Goal: Task Accomplishment & Management: Manage account settings

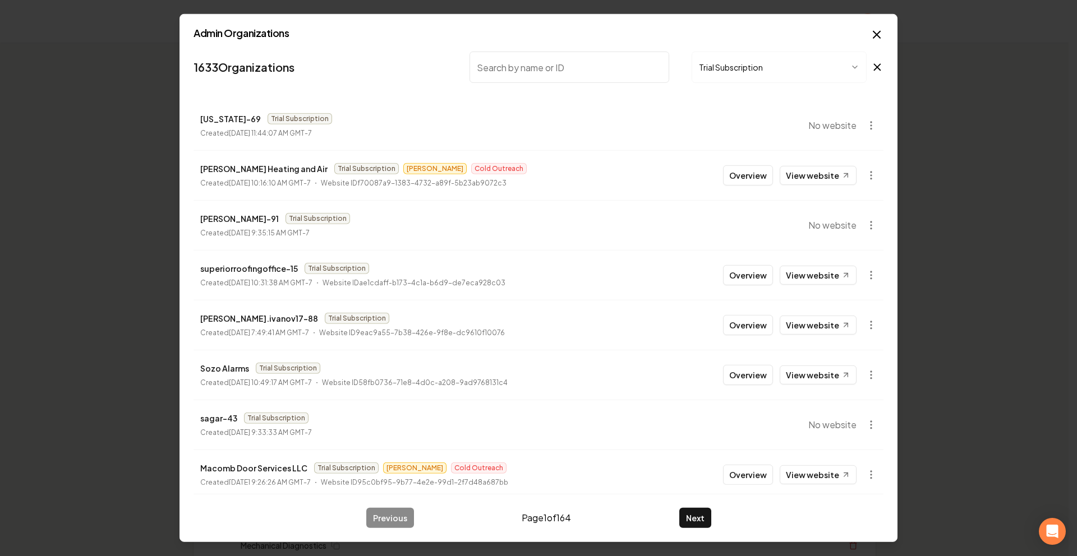
click at [692, 71] on button "Trial Subscription" at bounding box center [779, 67] width 175 height 31
click at [598, 73] on input "search" at bounding box center [569, 67] width 200 height 31
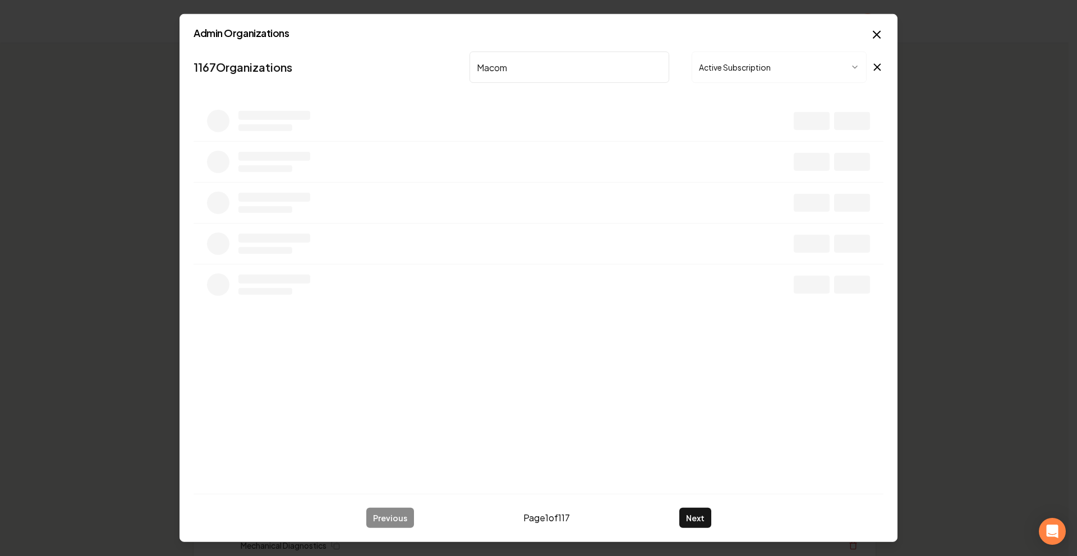
type input "Macomb"
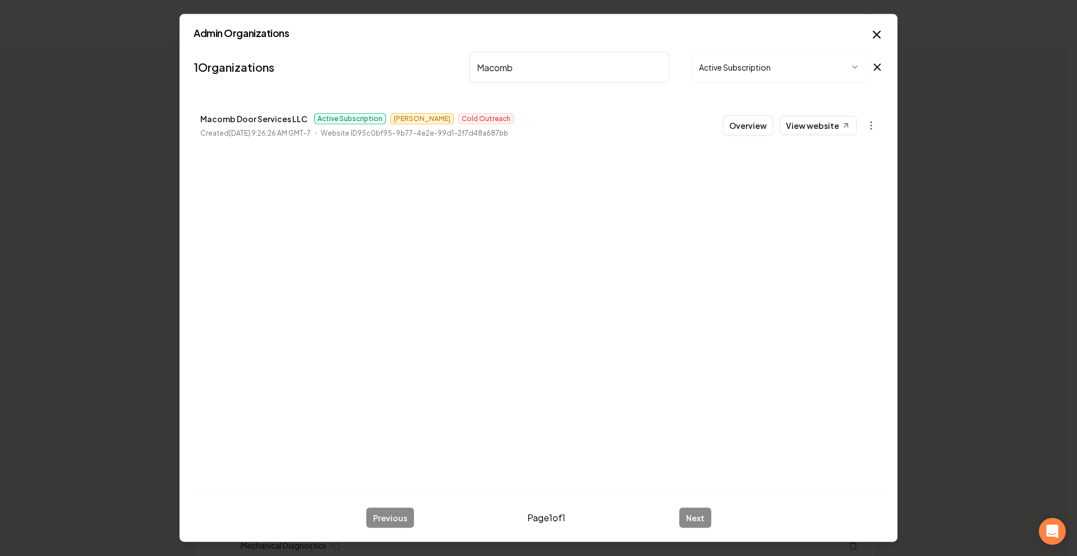
click at [747, 130] on button "Overview" at bounding box center [748, 126] width 50 height 20
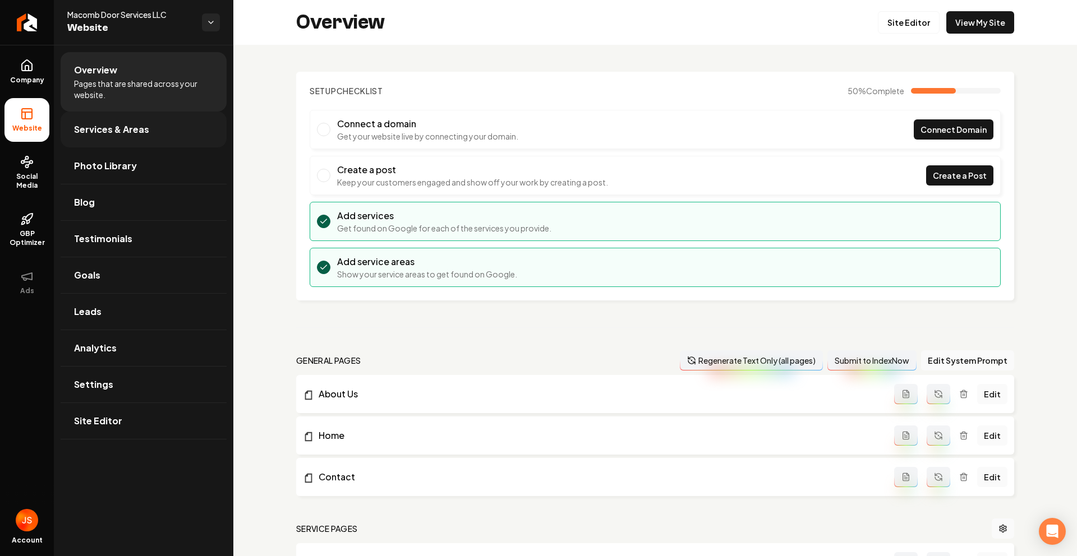
click at [107, 130] on span "Services & Areas" at bounding box center [111, 129] width 75 height 13
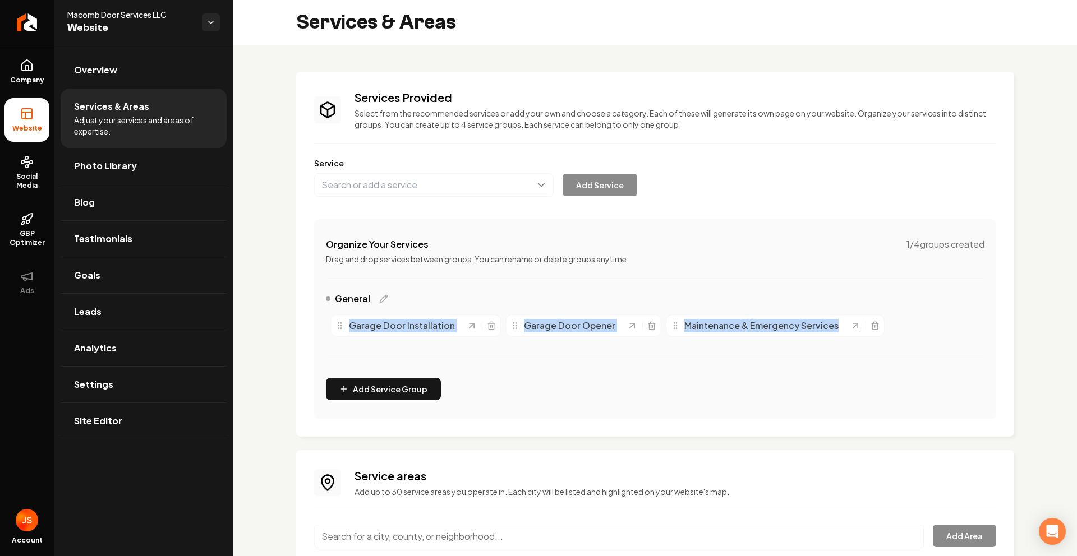
drag, startPoint x: 363, startPoint y: 314, endPoint x: 869, endPoint y: 314, distance: 506.5
click at [869, 314] on div "Services Provided Select from the recommended services or add your own and choo…" at bounding box center [655, 254] width 718 height 365
copy div "Garage Door Installation Garage Door Opener Maintenance & Emergency Services"
click at [827, 276] on div "Organize Your Services 1 / 4 groups created Drag and drop services between grou…" at bounding box center [655, 319] width 682 height 200
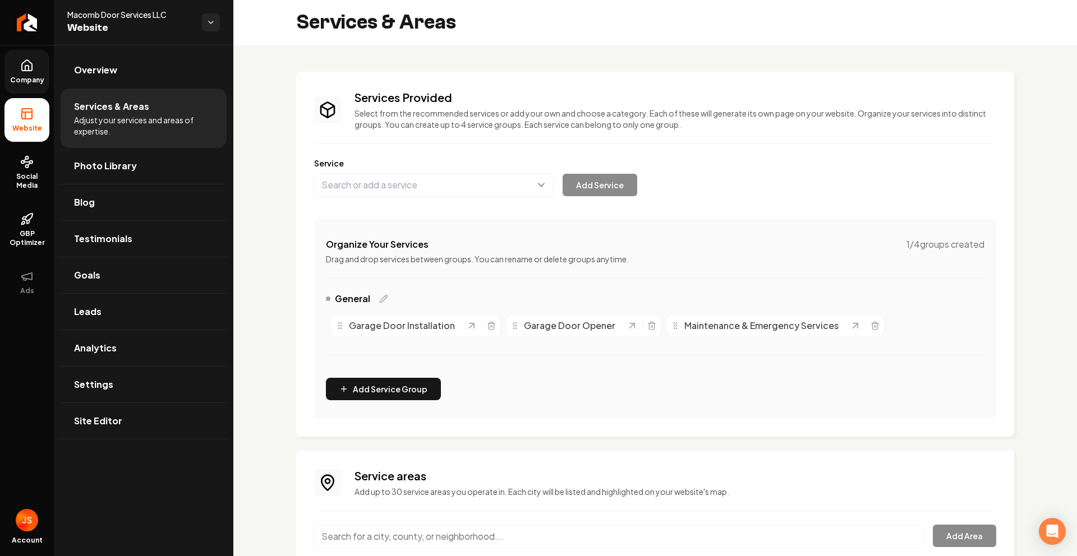
click at [25, 68] on icon at bounding box center [26, 68] width 3 height 5
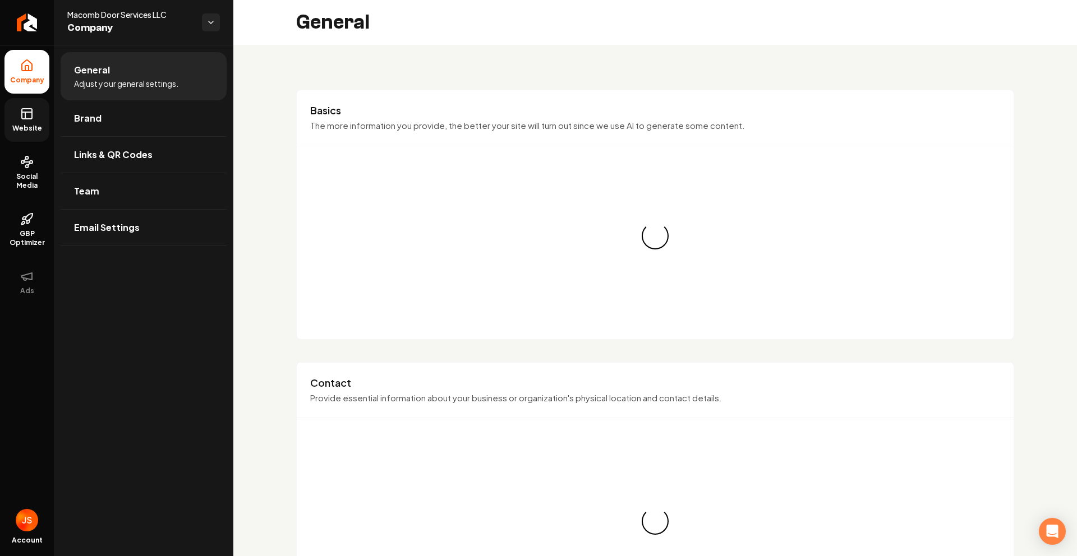
click at [34, 109] on link "Website" at bounding box center [26, 120] width 45 height 44
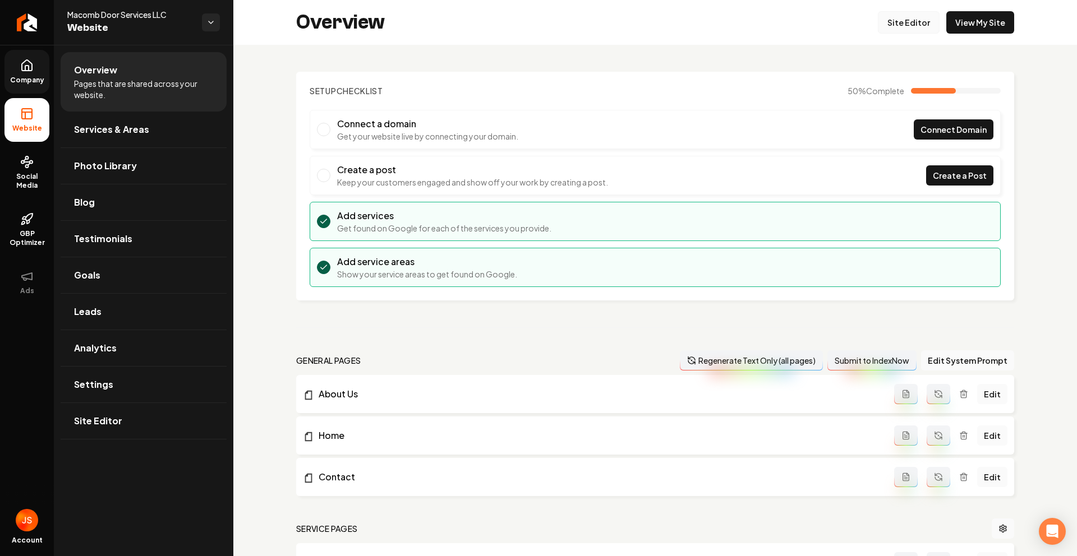
click at [885, 23] on link "Site Editor" at bounding box center [909, 22] width 62 height 22
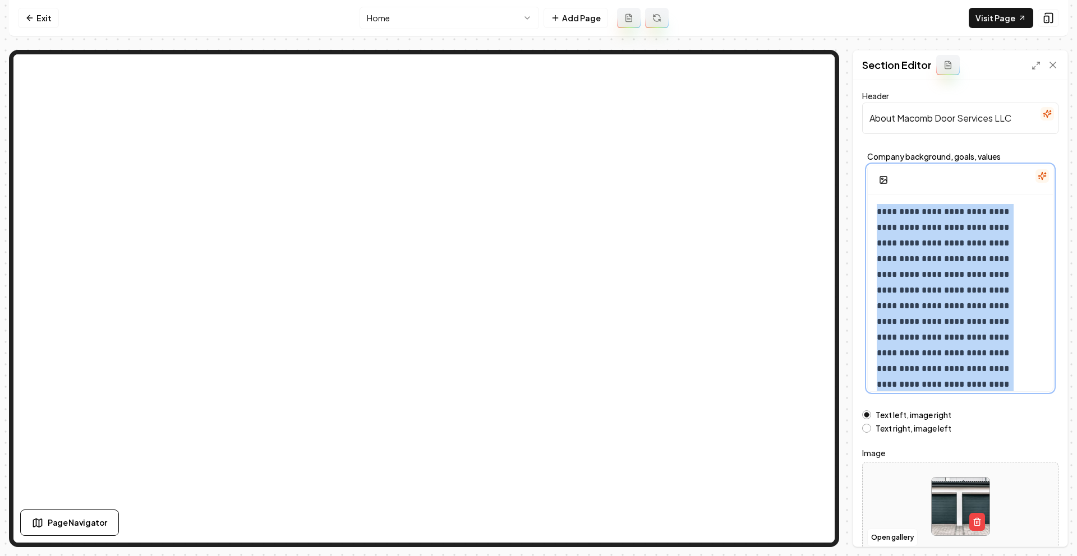
scroll to position [42, 0]
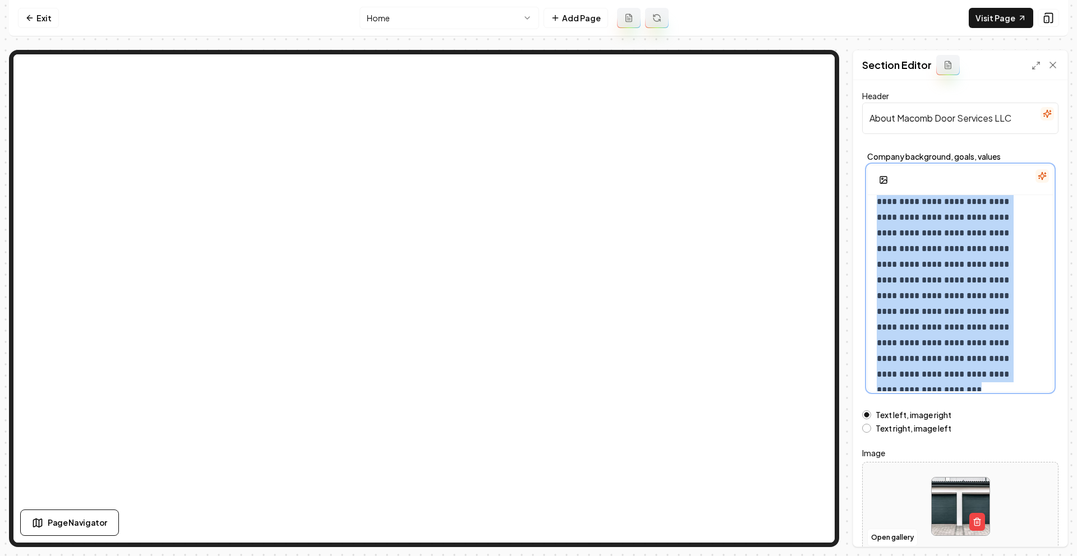
drag, startPoint x: 878, startPoint y: 207, endPoint x: 1007, endPoint y: 404, distance: 235.7
click at [1007, 404] on form "**********" at bounding box center [960, 320] width 196 height 463
copy p "**********"
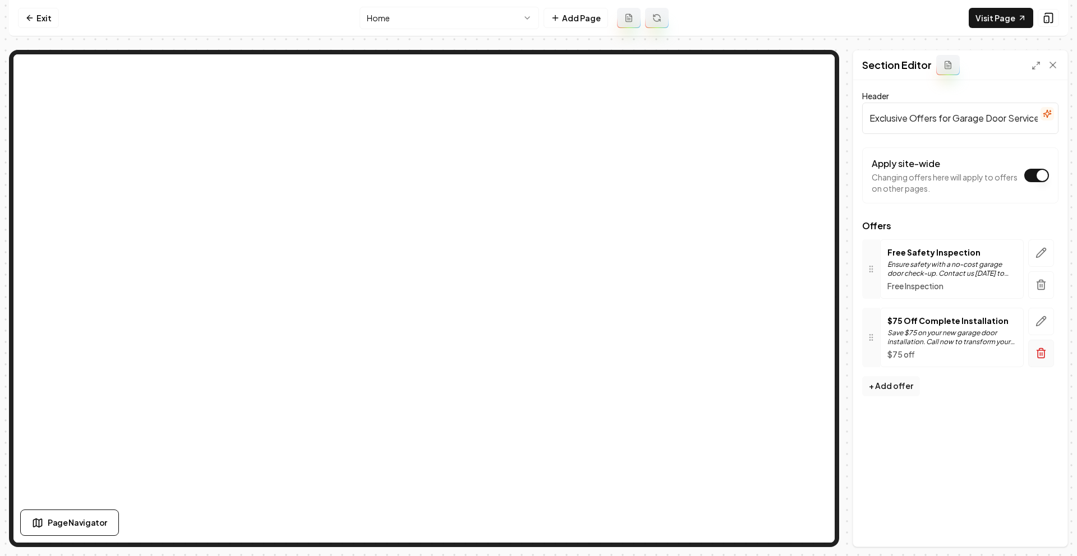
click at [1047, 352] on button "button" at bounding box center [1041, 353] width 26 height 27
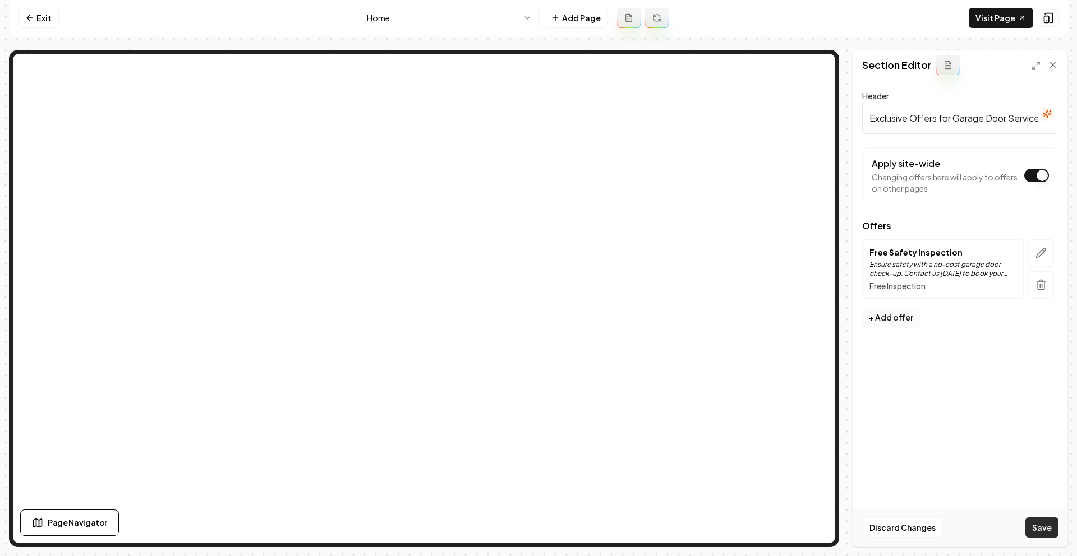
click at [1030, 522] on button "Save" at bounding box center [1041, 528] width 33 height 20
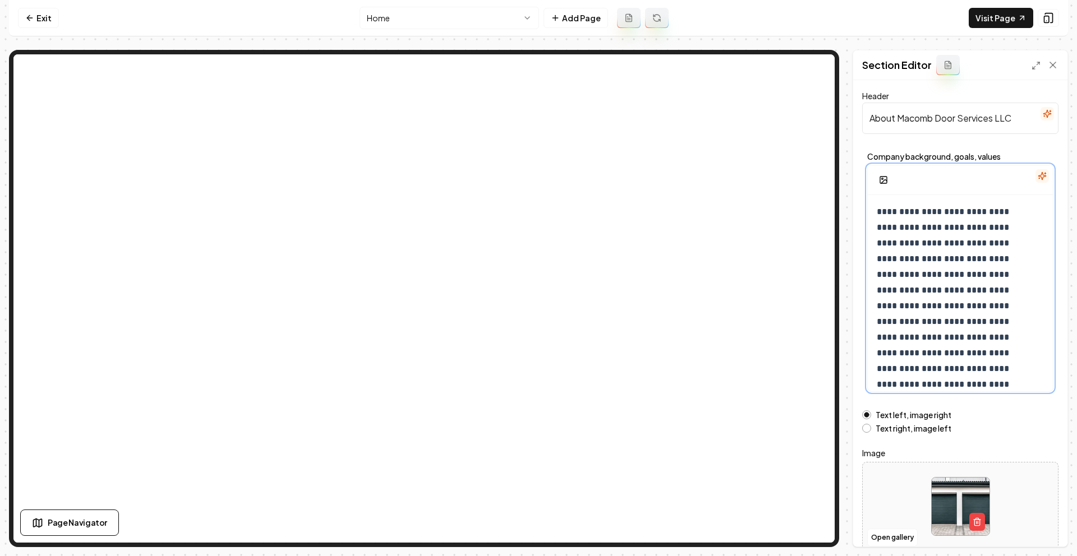
click at [937, 236] on p "**********" at bounding box center [952, 314] width 150 height 220
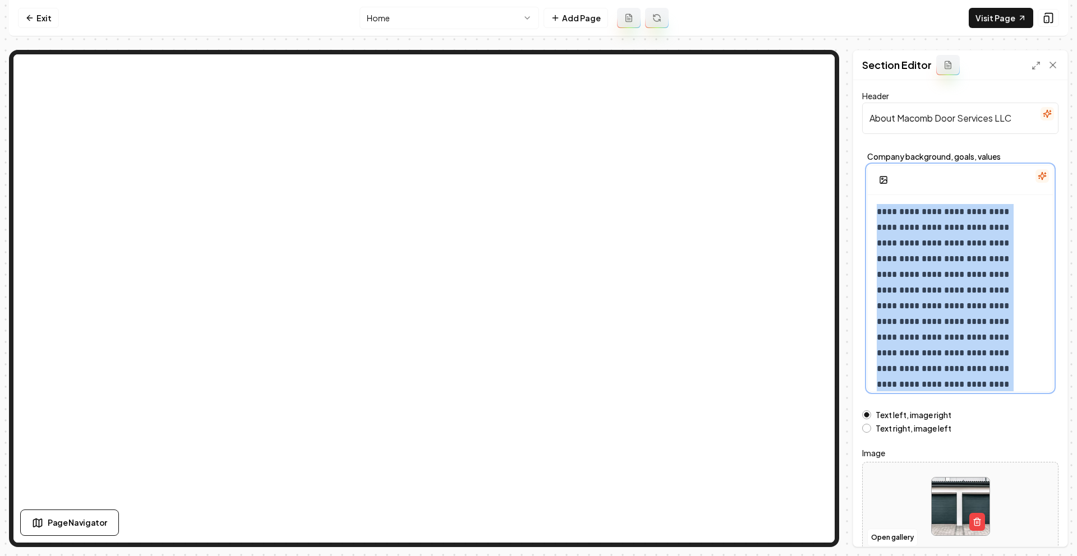
click at [937, 236] on p "**********" at bounding box center [952, 314] width 150 height 220
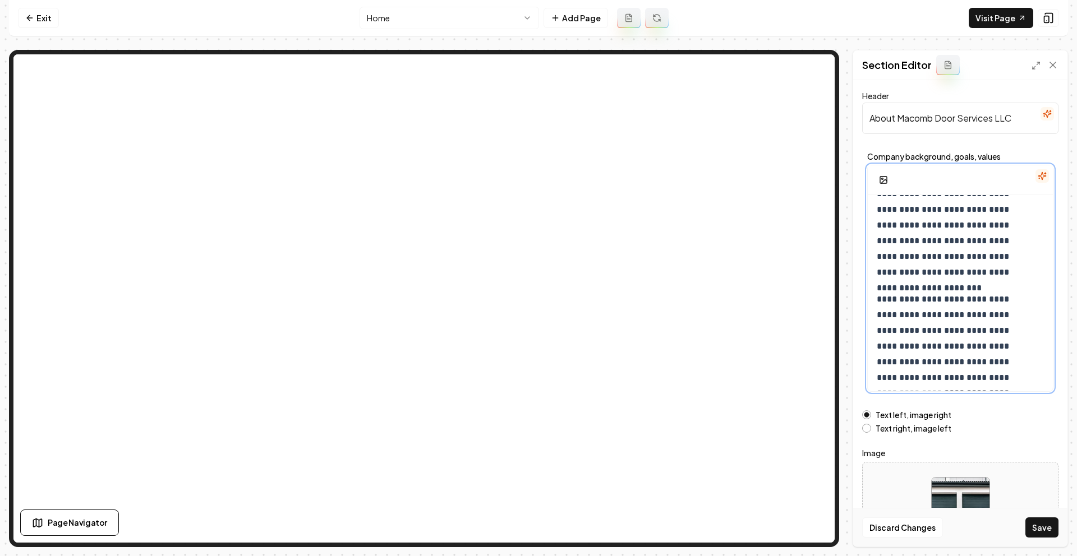
scroll to position [542, 0]
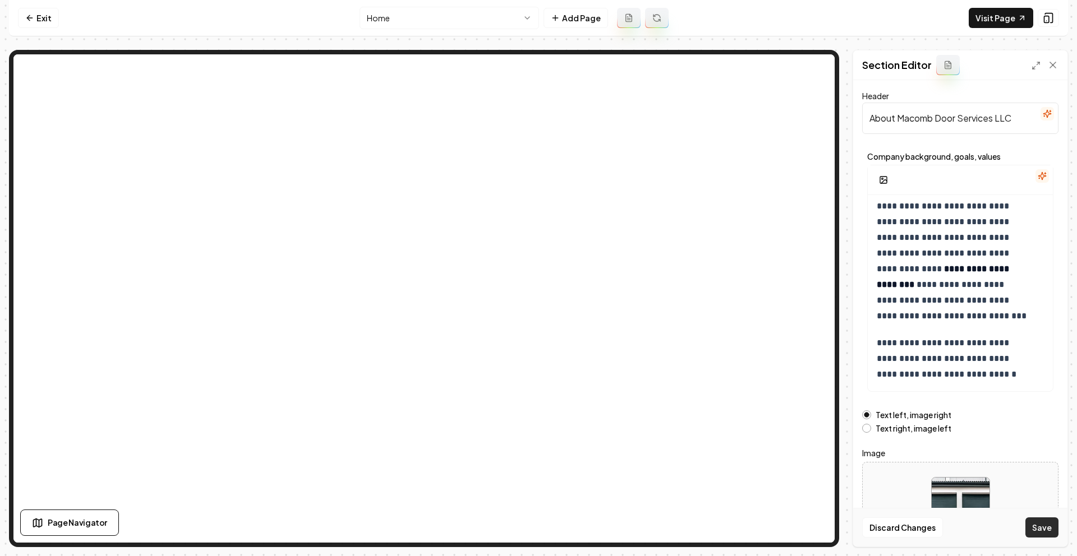
click at [1050, 527] on button "Save" at bounding box center [1041, 528] width 33 height 20
click at [39, 17] on link "Exit" at bounding box center [38, 18] width 41 height 20
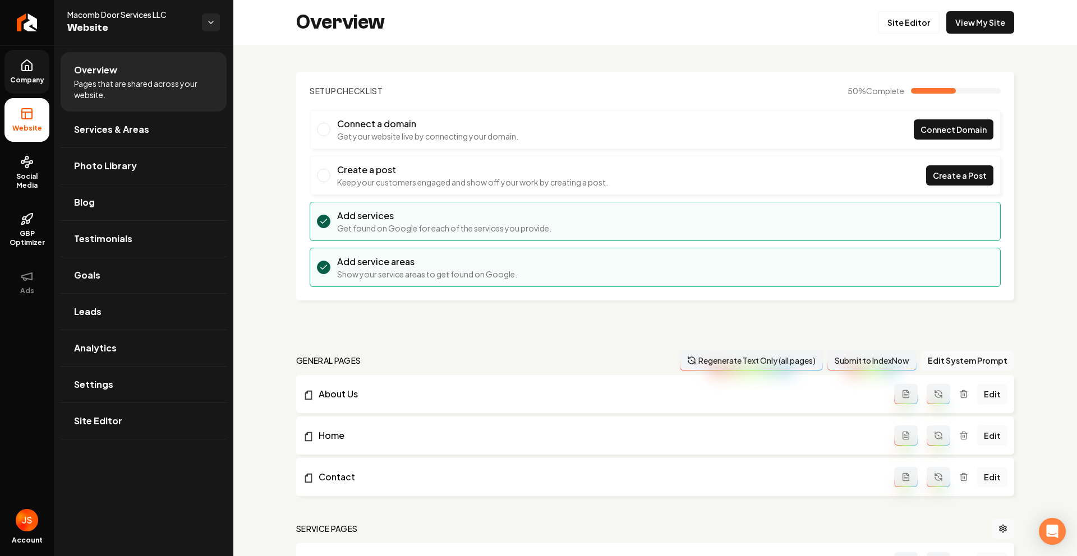
click at [33, 60] on icon at bounding box center [26, 65] width 13 height 13
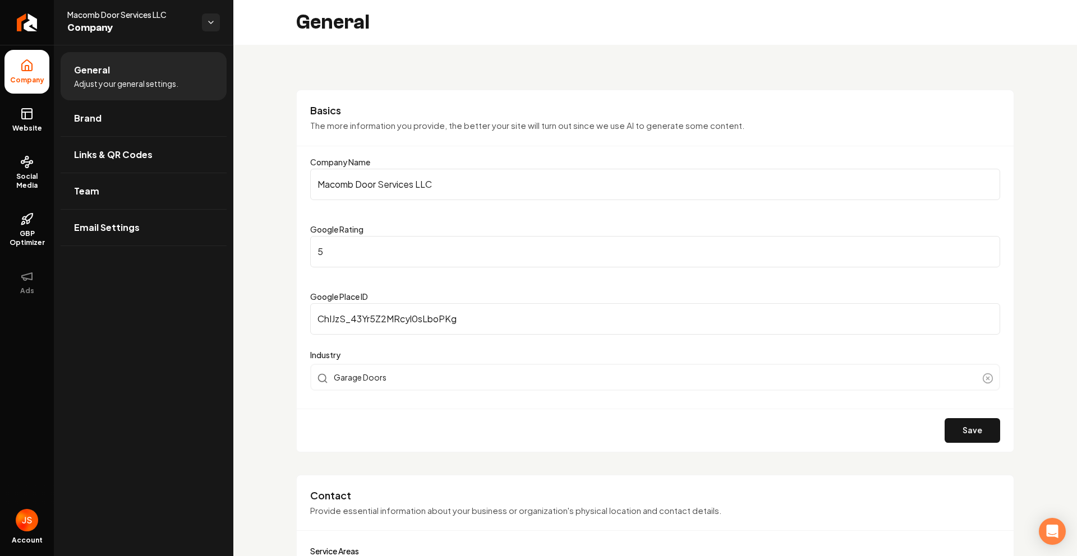
click at [13, 90] on li "Company" at bounding box center [26, 72] width 45 height 44
click at [22, 113] on rect at bounding box center [27, 114] width 10 height 10
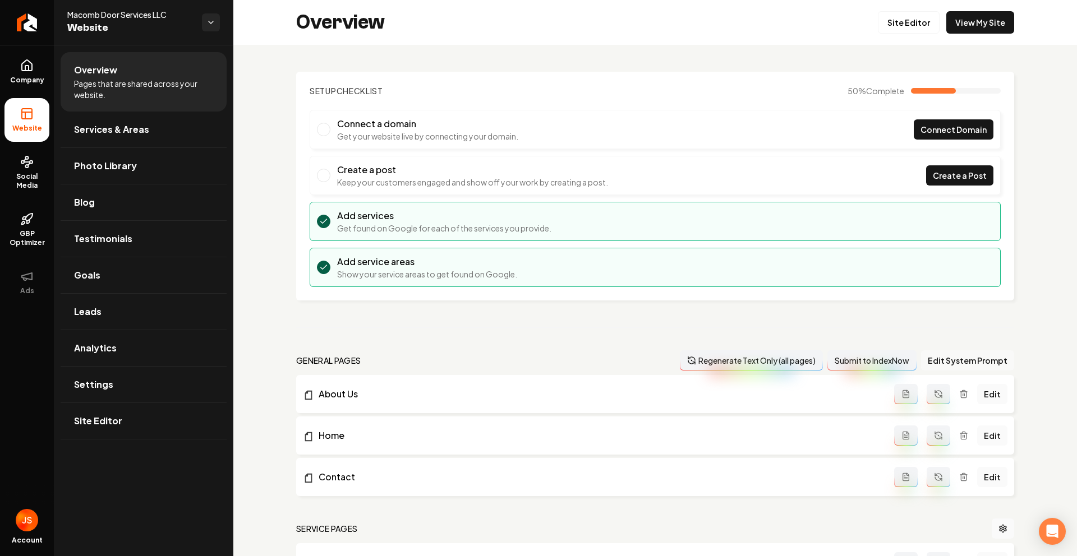
click at [939, 361] on button "Edit System Prompt" at bounding box center [967, 361] width 93 height 20
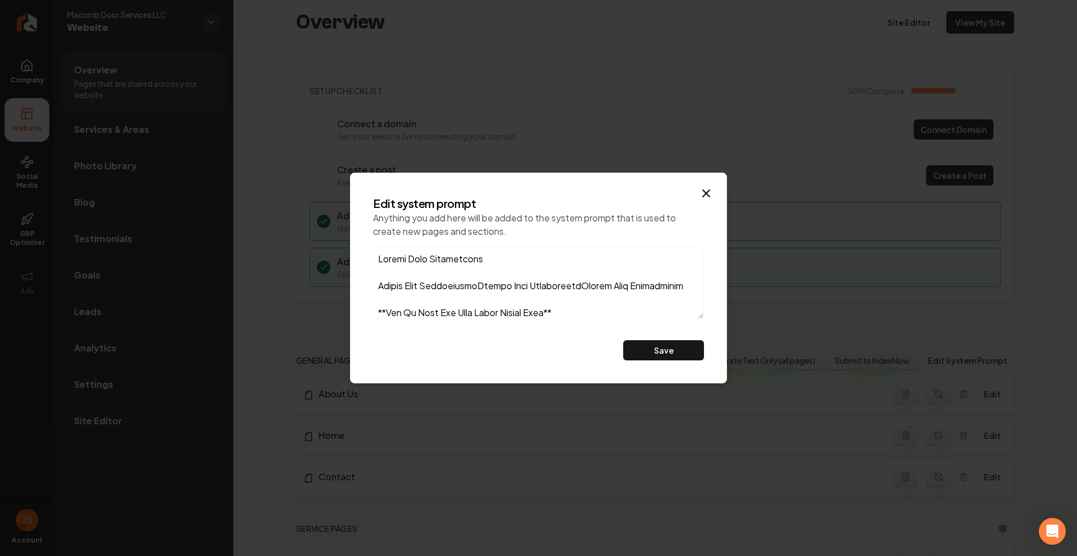
click at [568, 297] on textarea at bounding box center [538, 283] width 331 height 72
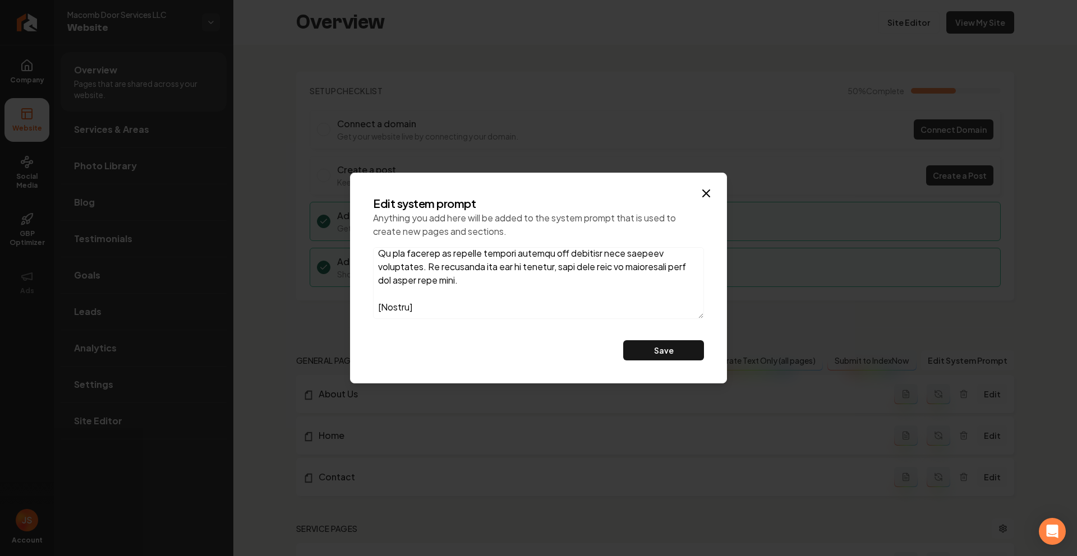
scroll to position [150, 0]
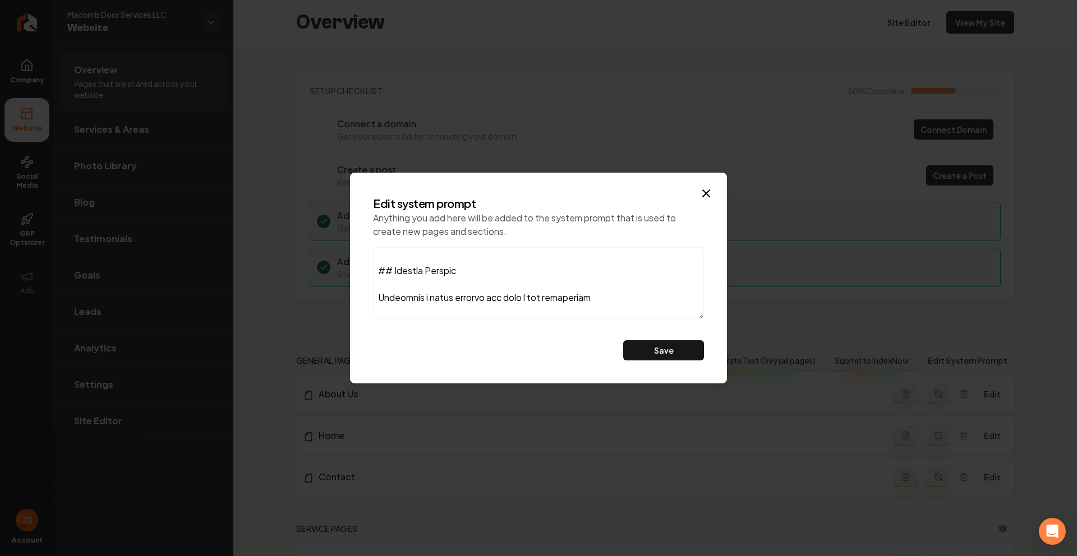
drag, startPoint x: 445, startPoint y: 288, endPoint x: 241, endPoint y: 44, distance: 318.1
click at [246, 45] on body "Company Website Social Media GBP Optimizer Ads Account Macomb Door Services LLC…" at bounding box center [538, 278] width 1077 height 556
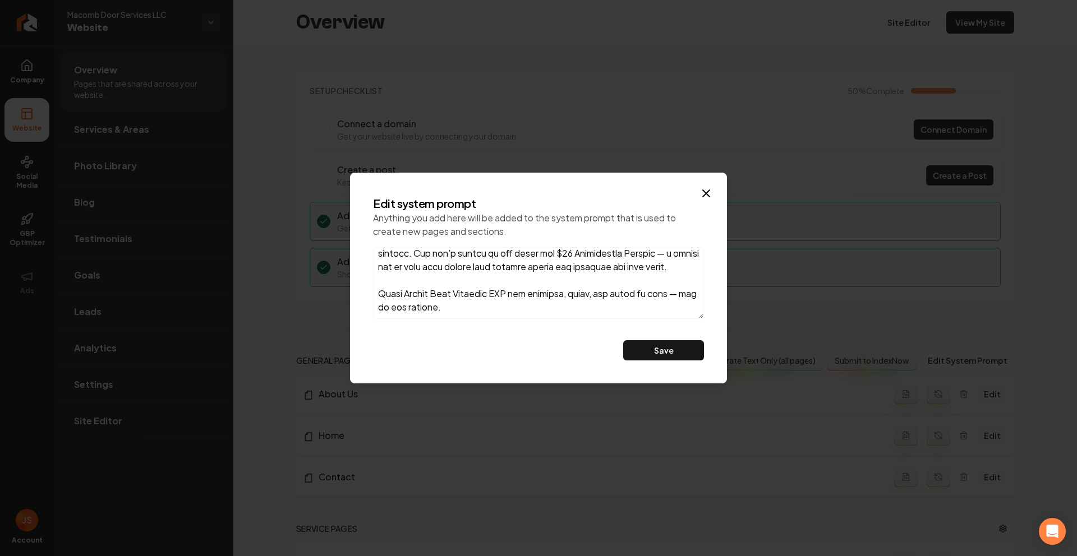
scroll to position [244, 0]
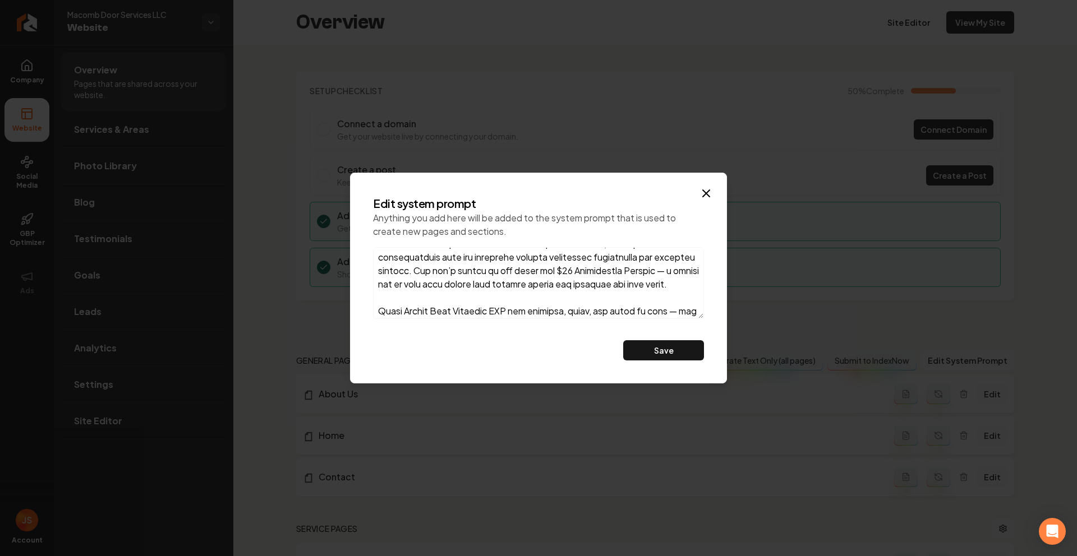
drag, startPoint x: 478, startPoint y: 304, endPoint x: 457, endPoint y: 298, distance: 22.0
click at [446, 292] on textarea at bounding box center [538, 283] width 331 height 72
click at [497, 312] on textarea at bounding box center [538, 283] width 331 height 72
drag, startPoint x: 494, startPoint y: 312, endPoint x: 445, endPoint y: 282, distance: 58.2
click at [445, 282] on textarea at bounding box center [538, 283] width 331 height 72
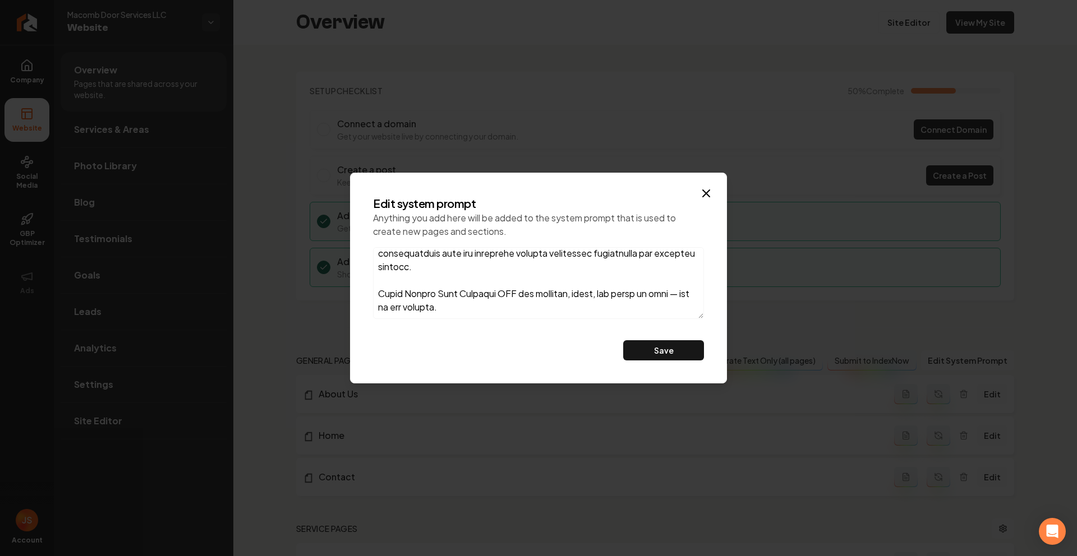
scroll to position [261, 0]
drag, startPoint x: 463, startPoint y: 310, endPoint x: 347, endPoint y: 291, distance: 117.8
click at [348, 291] on body "Company Website Social Media GBP Optimizer Ads Account Macomb Door Services LLC…" at bounding box center [538, 278] width 1077 height 556
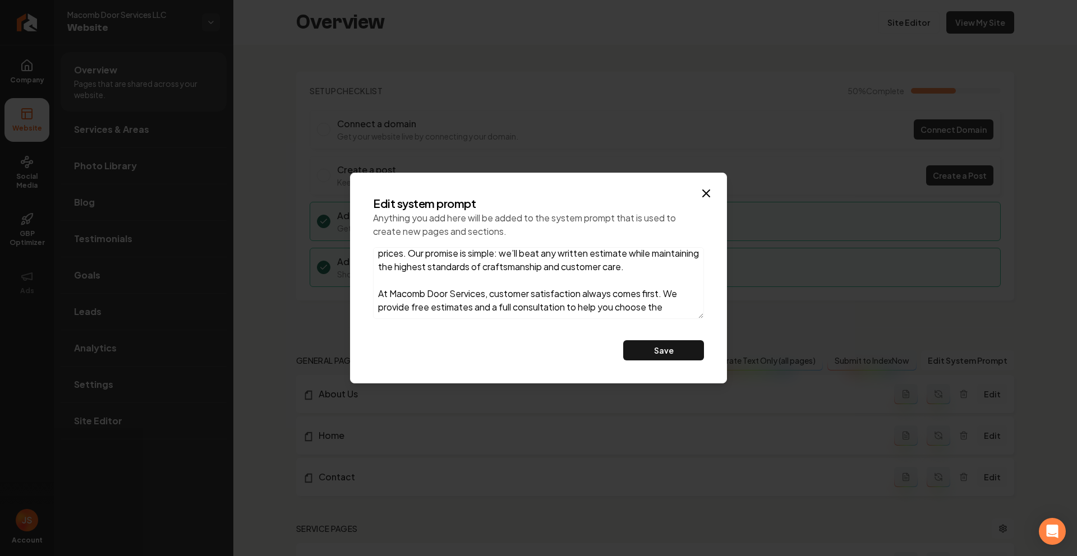
scroll to position [127, 0]
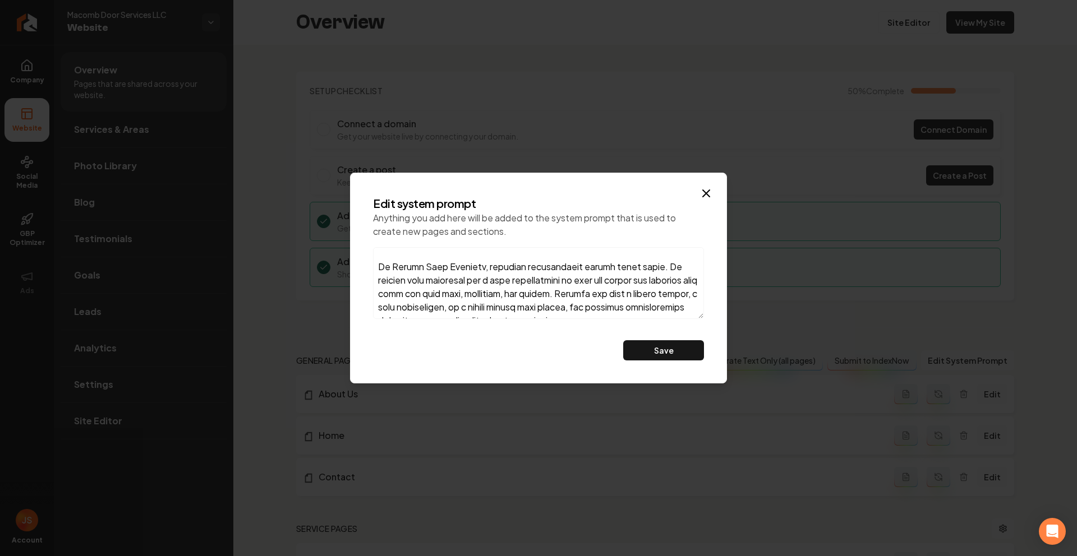
click at [483, 296] on textarea at bounding box center [538, 283] width 331 height 72
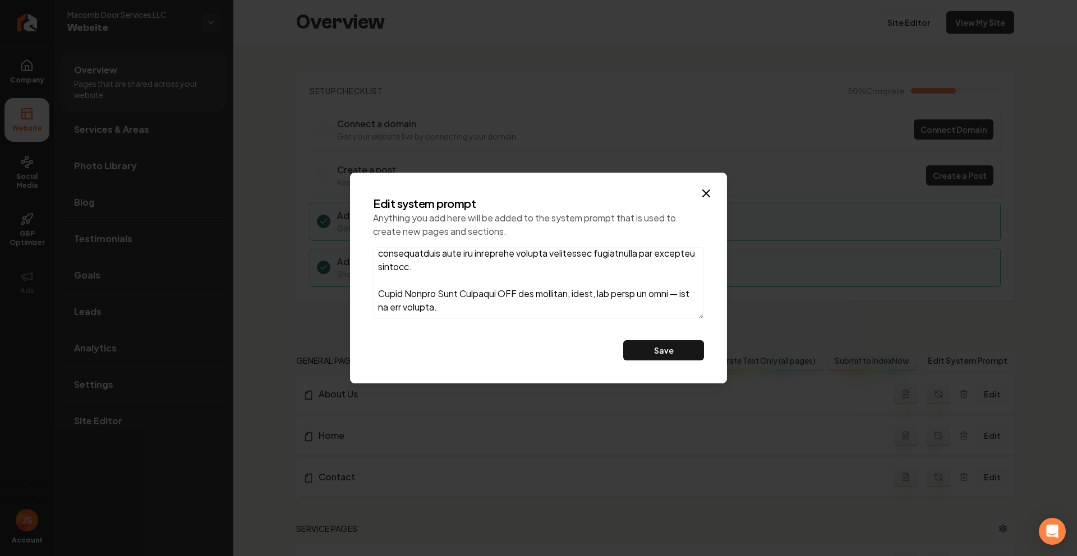
scroll to position [261, 0]
drag, startPoint x: 477, startPoint y: 308, endPoint x: 367, endPoint y: 298, distance: 110.3
click at [367, 298] on div "Edit system prompt Anything you add here will be added to the system prompt tha…" at bounding box center [538, 278] width 349 height 183
click at [371, 296] on div "Edit system prompt Anything you add here will be added to the system prompt tha…" at bounding box center [538, 278] width 349 height 183
click at [374, 294] on textarea at bounding box center [538, 283] width 331 height 72
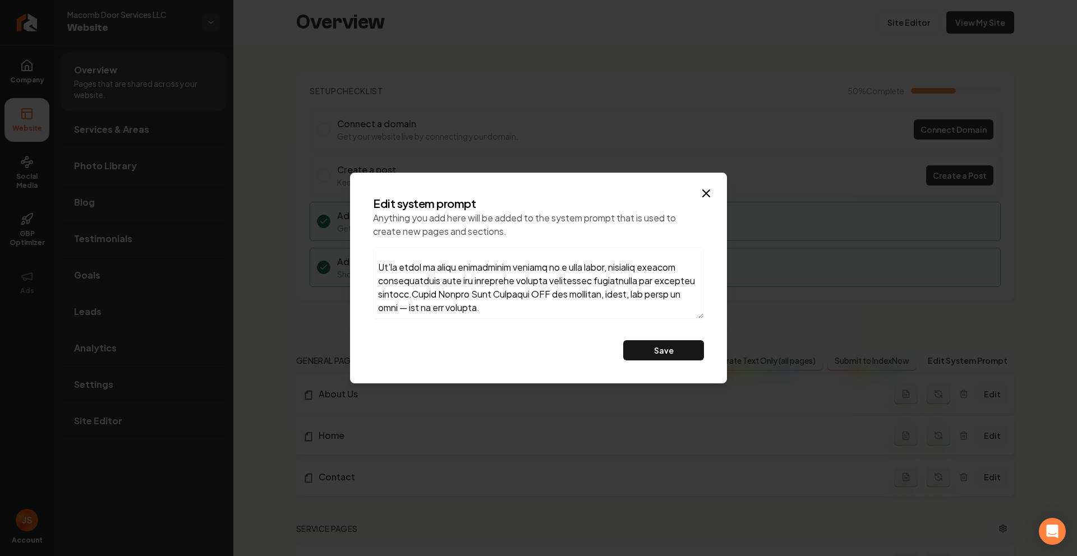
scroll to position [219, 0]
click at [381, 284] on textarea at bounding box center [538, 283] width 331 height 72
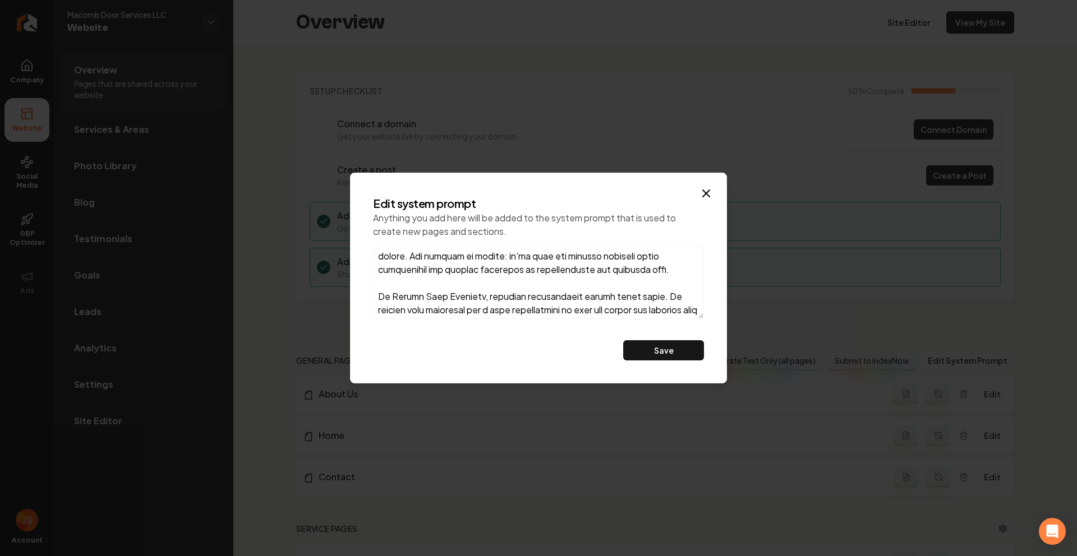
scroll to position [104, 0]
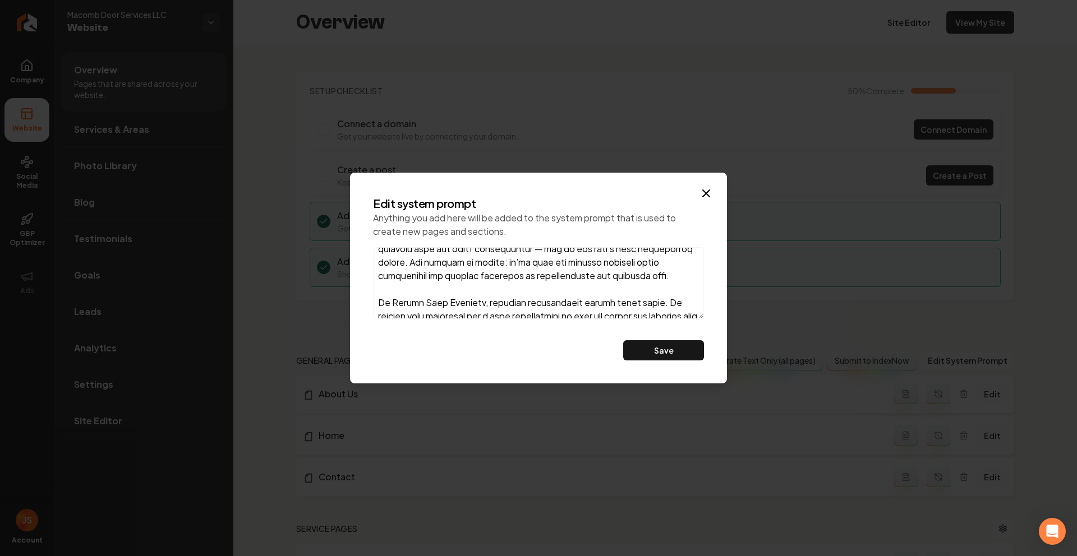
click at [384, 306] on textarea at bounding box center [538, 283] width 331 height 72
click at [380, 311] on textarea at bounding box center [538, 283] width 331 height 72
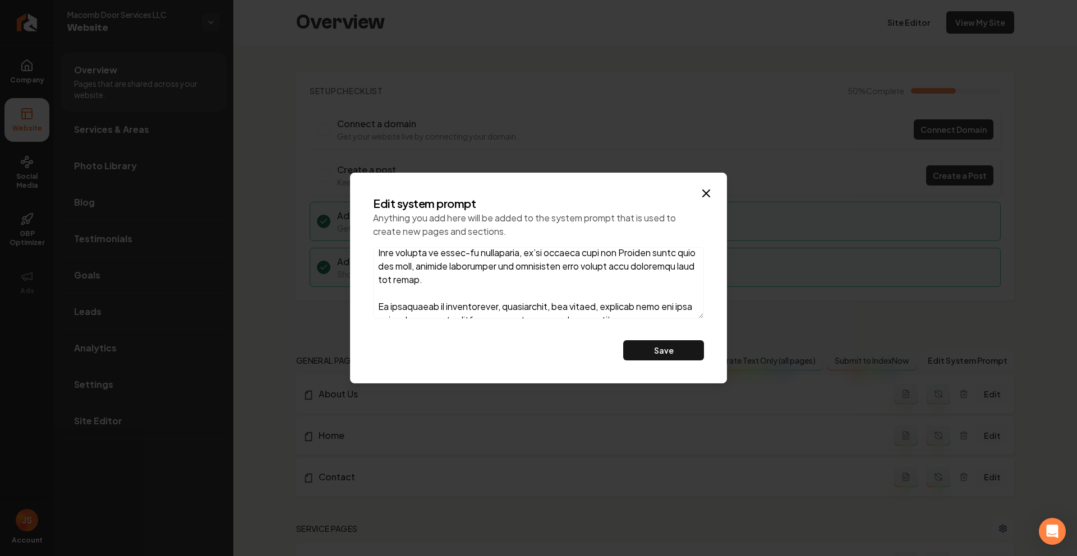
scroll to position [44, 0]
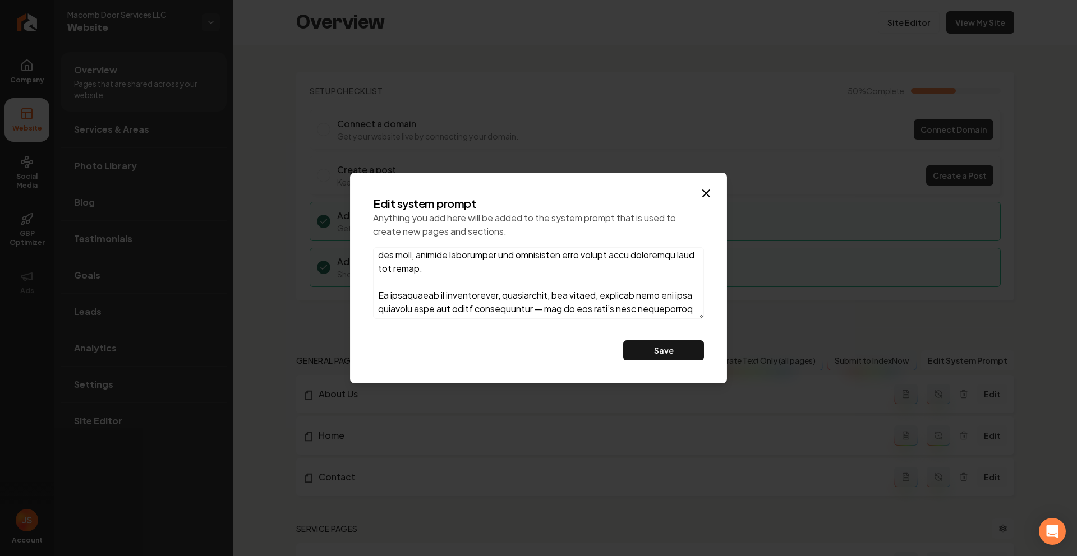
click at [383, 298] on textarea at bounding box center [538, 283] width 331 height 72
click at [381, 296] on textarea at bounding box center [538, 283] width 331 height 72
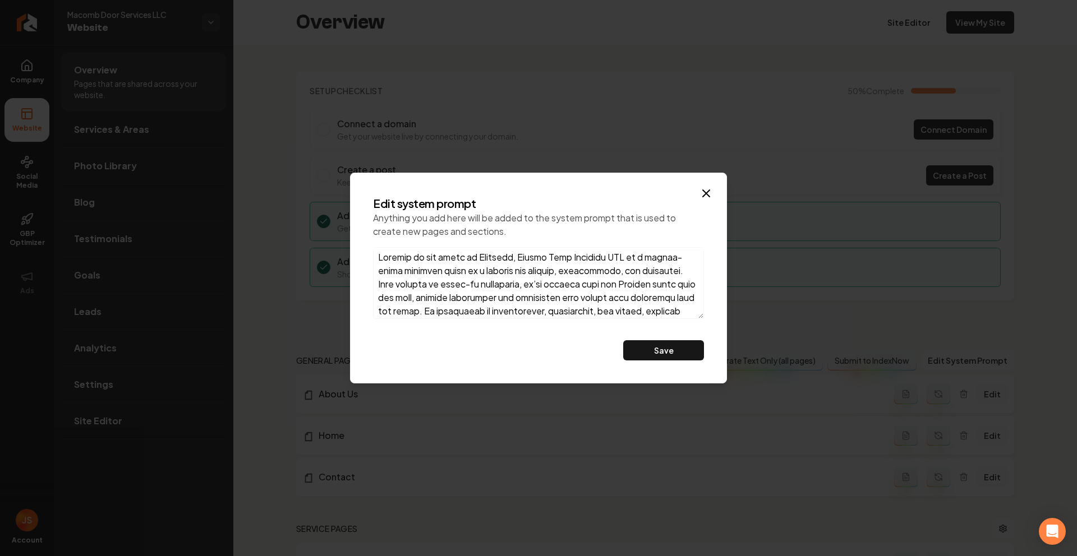
scroll to position [0, 0]
type textarea "Loremip do sit ametc ad Elitsedd, Eiusmo Temp Incididu UTL et d magnaa-enima mi…"
click at [661, 352] on button "Save" at bounding box center [663, 350] width 81 height 20
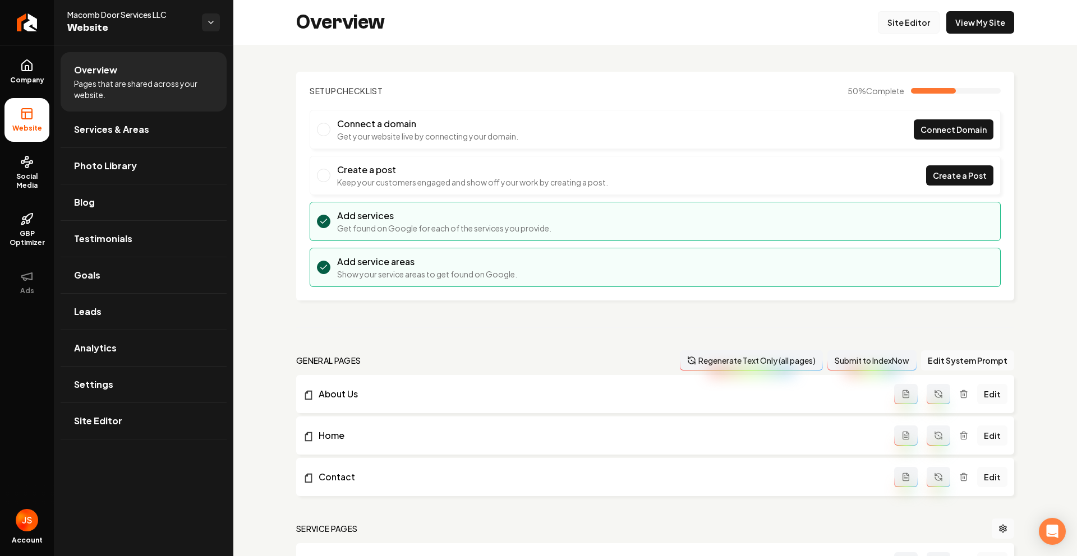
click at [904, 20] on link "Site Editor" at bounding box center [909, 22] width 62 height 22
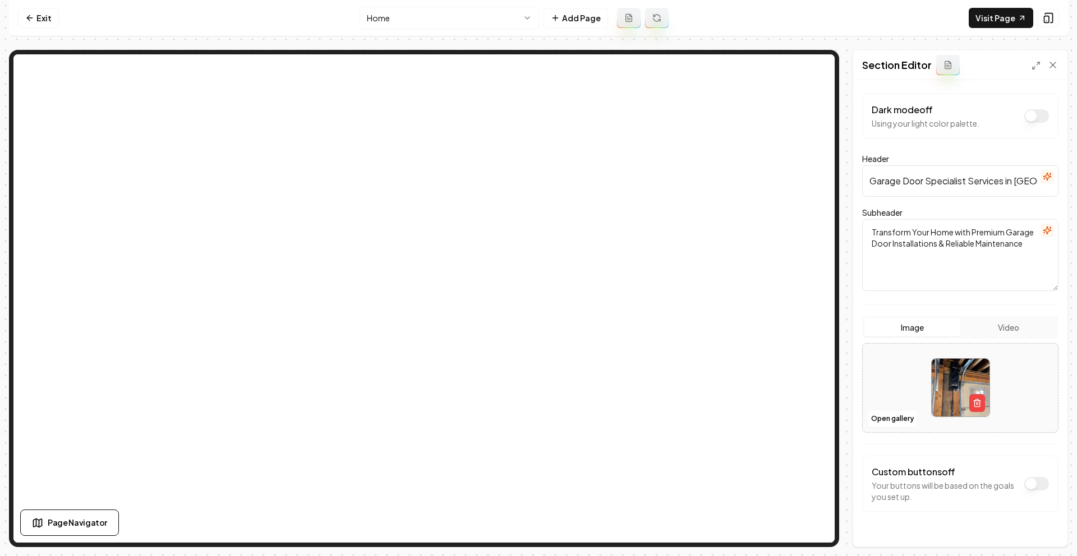
click at [1048, 72] on div "Section Editor" at bounding box center [960, 65] width 214 height 30
click at [1051, 69] on icon at bounding box center [1052, 64] width 11 height 11
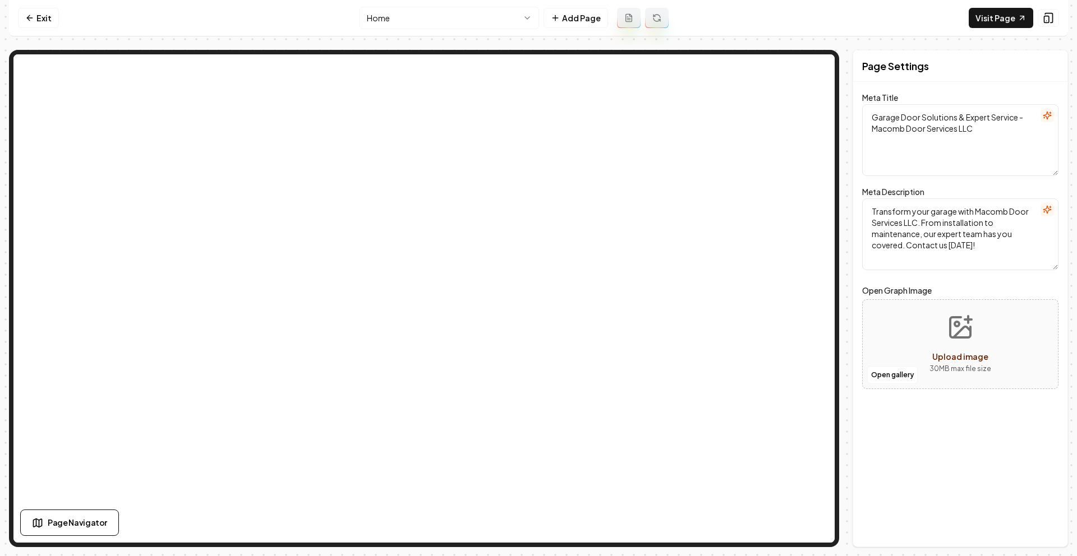
click at [983, 245] on textarea "Transform your garage with Macomb Door Services LLC. From installation to maint…" at bounding box center [960, 235] width 196 height 72
click at [913, 122] on textarea "Garage Door Solutions & Expert Service - Macomb Door Services LLC" at bounding box center [960, 140] width 196 height 72
drag, startPoint x: 990, startPoint y: 251, endPoint x: 863, endPoint y: 109, distance: 190.3
click at [863, 109] on form "Meta Title Garage Door Solutions & Expert Service - Macomb Door Services LLC Me…" at bounding box center [960, 247] width 196 height 305
click at [871, 114] on textarea "Garage Door Solutions & Expert Service - Macomb Door Services LLC" at bounding box center [960, 140] width 196 height 72
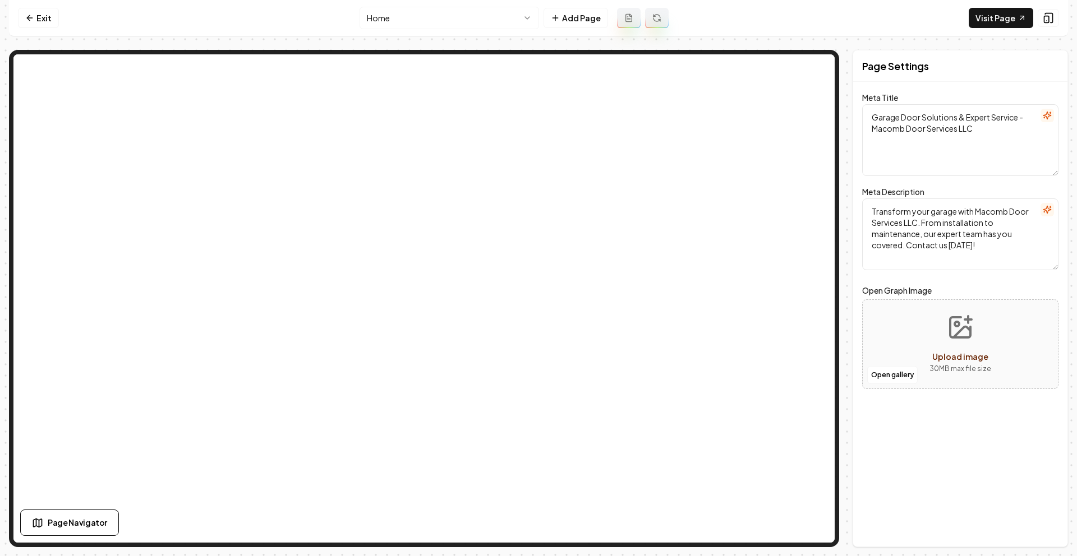
click at [908, 218] on textarea "Transform your garage with Macomb Door Services LLC. From installation to maint…" at bounding box center [960, 235] width 196 height 72
drag, startPoint x: 874, startPoint y: 111, endPoint x: 987, endPoint y: 254, distance: 182.0
click at [988, 255] on form "Meta Title Garage Door Solutions & Expert Service - Macomb Door Services LLC Me…" at bounding box center [960, 247] width 196 height 305
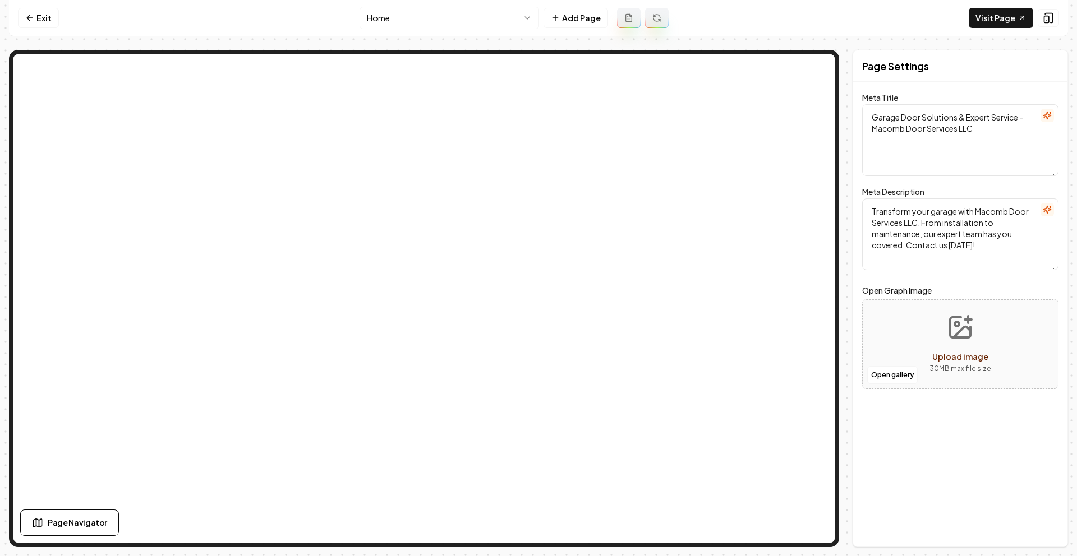
drag, startPoint x: 985, startPoint y: 253, endPoint x: 863, endPoint y: 94, distance: 200.4
click at [863, 95] on form "Meta Title Garage Door Solutions & Expert Service - Macomb Door Services LLC Me…" at bounding box center [960, 247] width 196 height 305
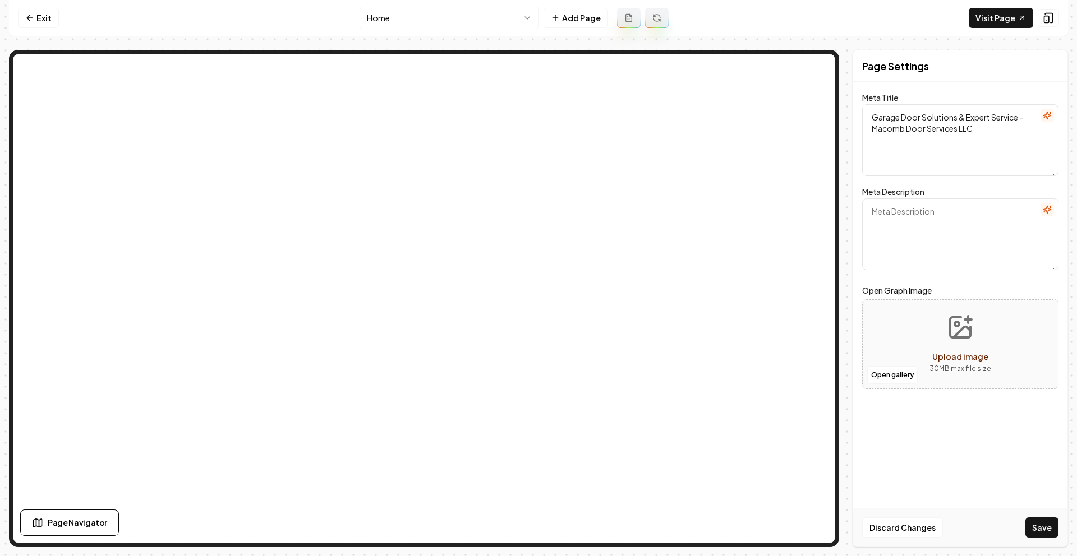
paste textarea "Macomb Door Services LLC is a family-owned garage door company serving the [GEO…"
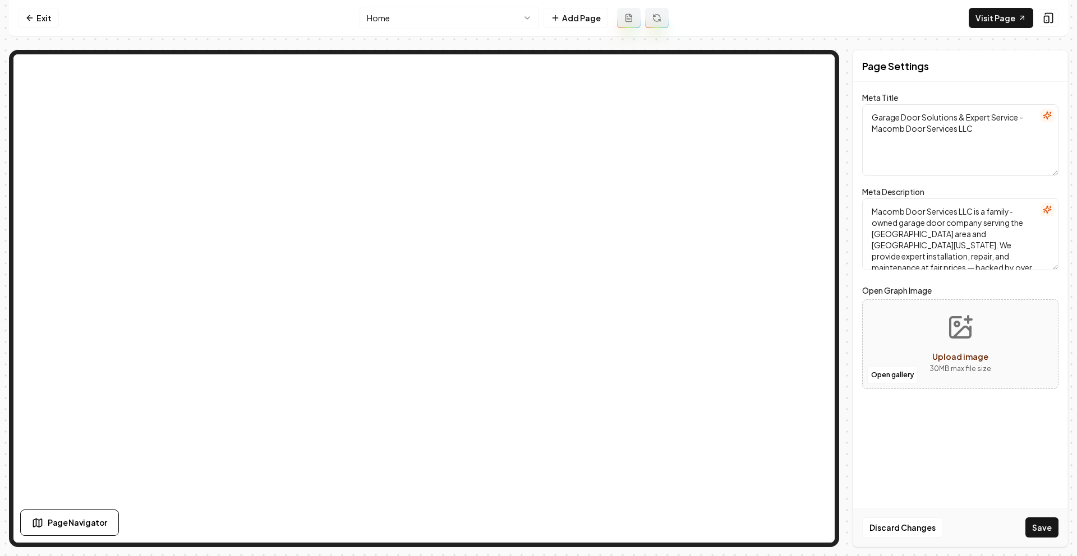
type textarea "Macomb Door Services LLC is a family-owned garage door company serving the [GEO…"
paste textarea "Garage Door Solutions & Expert Service - Macomb Door Services LLC"
type textarea "Garage Door Solutions & Expert Service - Macomb Door Services LLC"
paste textarea "Macomb County Garage Door Repair & Installation | Macomb Door Services"
type textarea "Macomb County Garage Door Repair & Installation | Macomb Door Services"
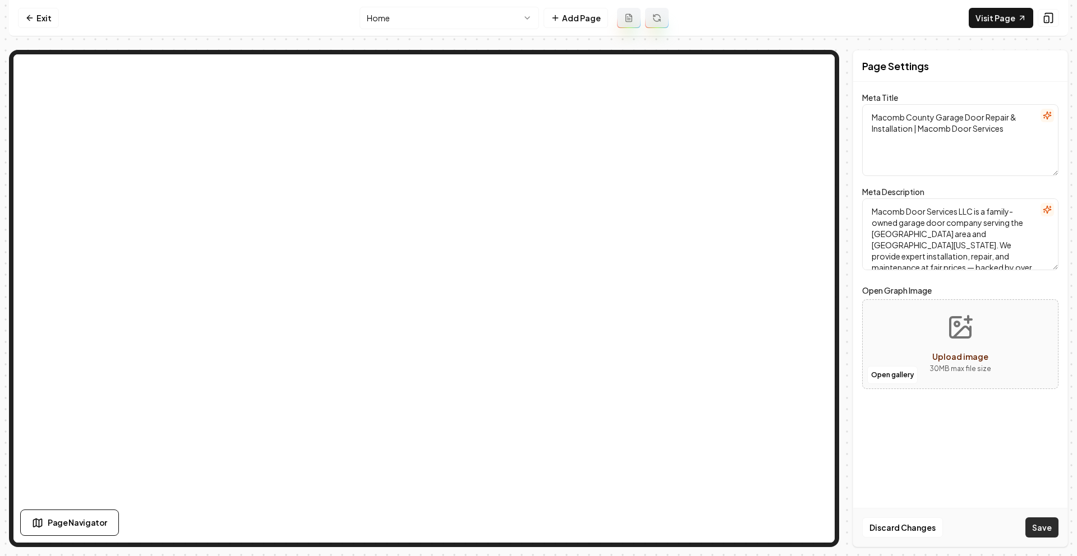
click at [1049, 528] on button "Save" at bounding box center [1041, 528] width 33 height 20
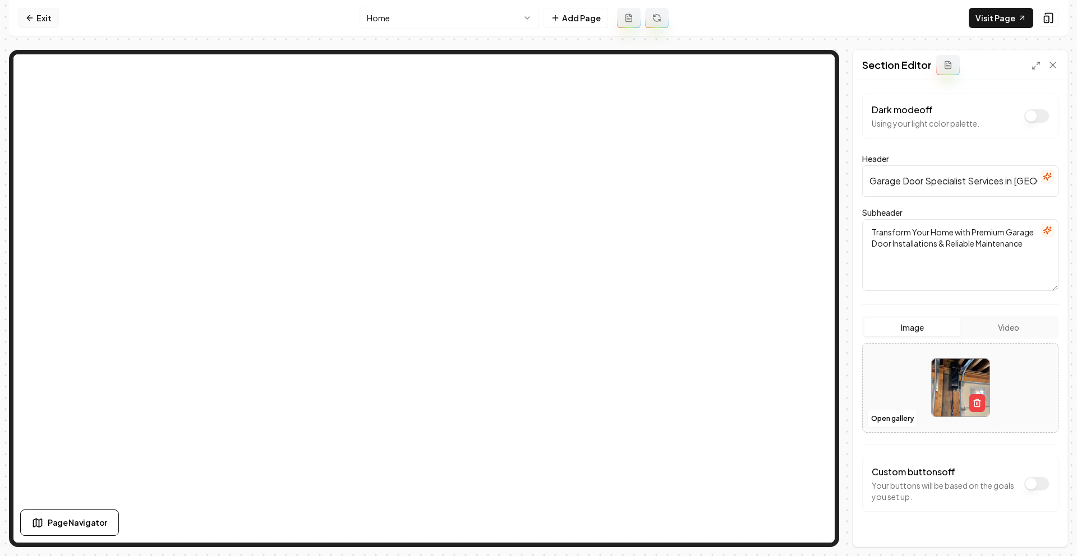
click at [26, 18] on icon at bounding box center [29, 17] width 9 height 9
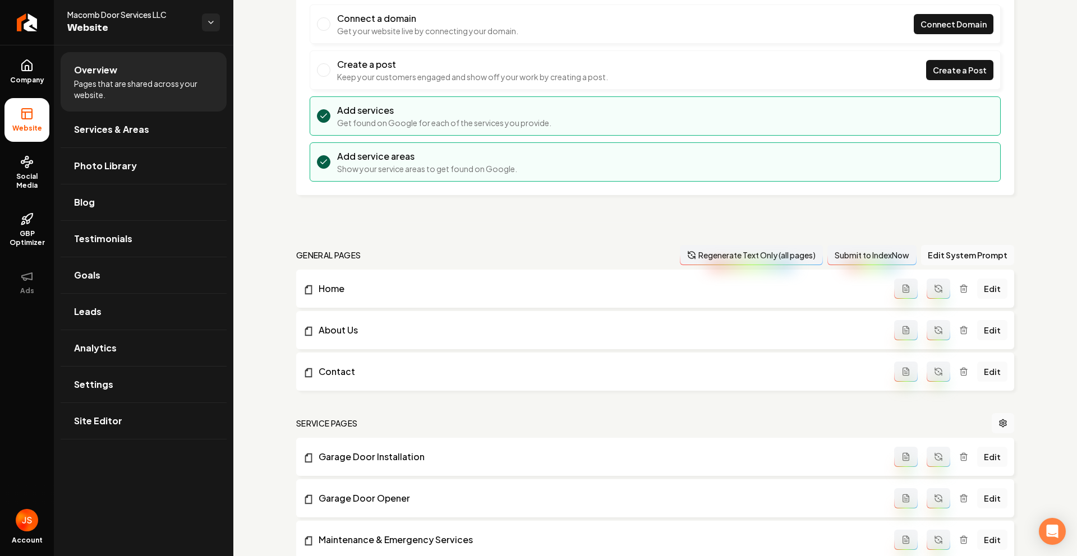
scroll to position [108, 0]
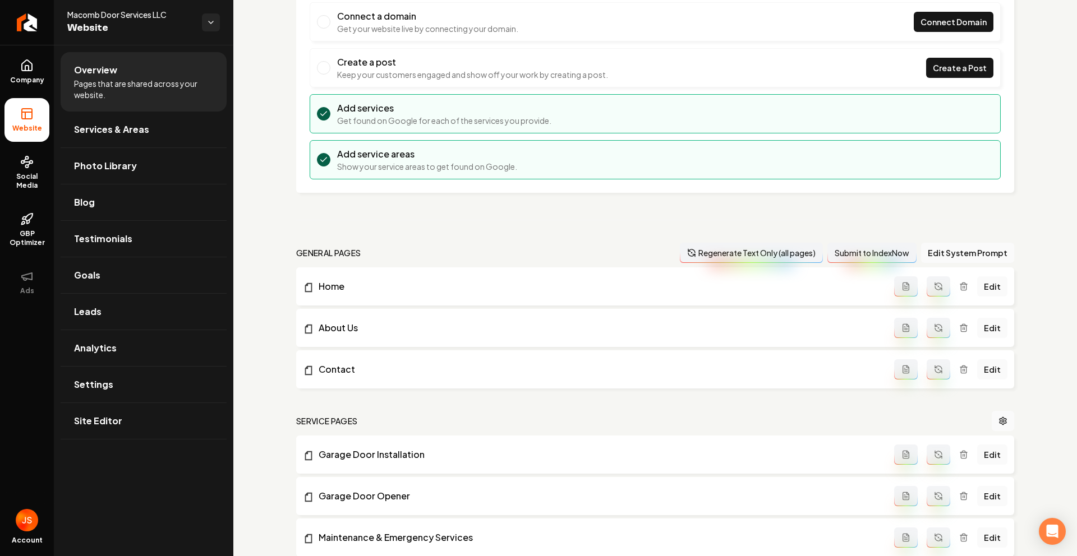
click at [740, 247] on button "Regenerate Text Only (all pages)" at bounding box center [751, 253] width 143 height 20
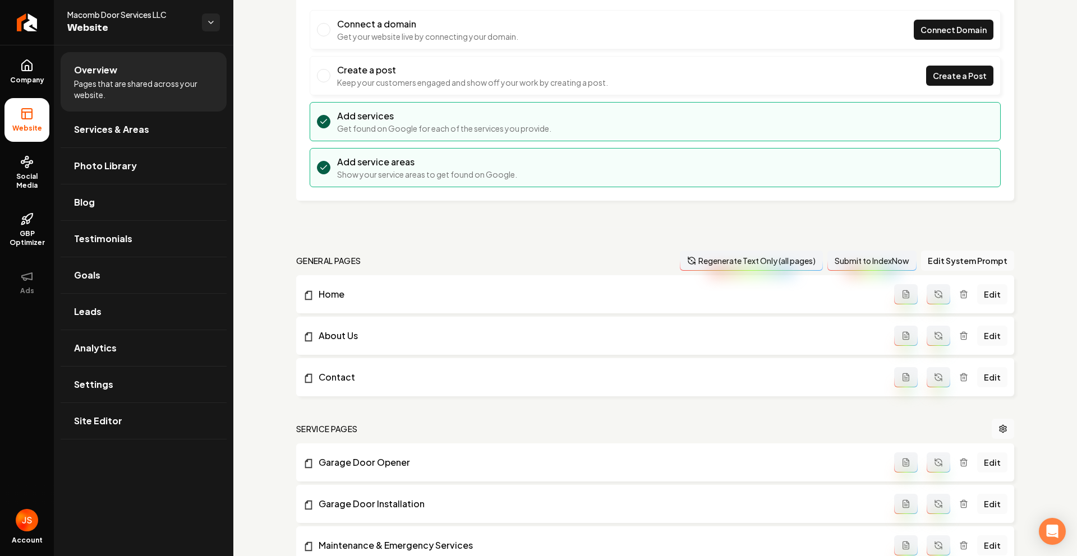
scroll to position [0, 0]
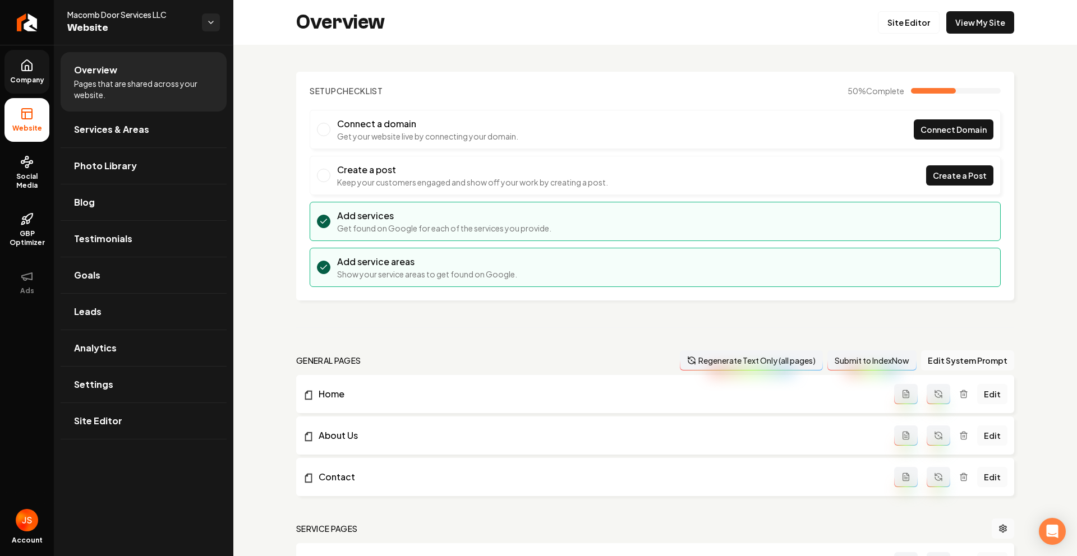
click at [36, 66] on link "Company" at bounding box center [26, 72] width 45 height 44
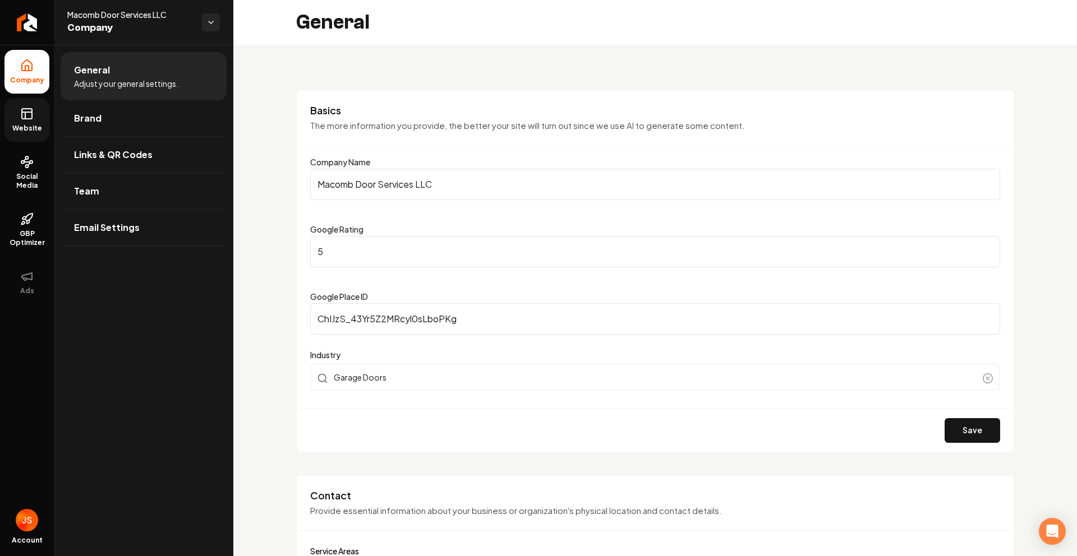
click at [27, 109] on rect at bounding box center [27, 114] width 10 height 10
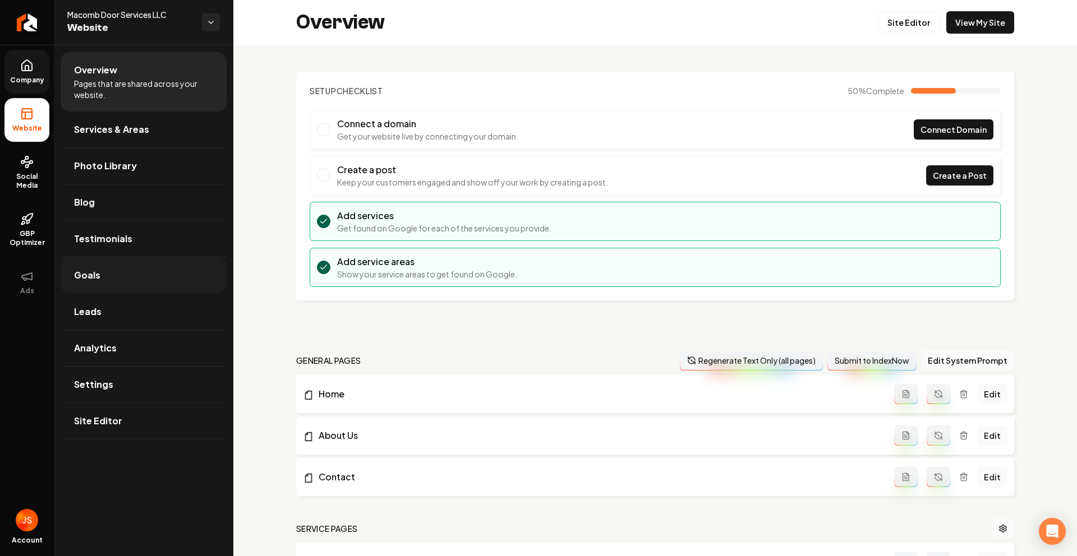
click at [96, 295] on link "Leads" at bounding box center [144, 312] width 166 height 36
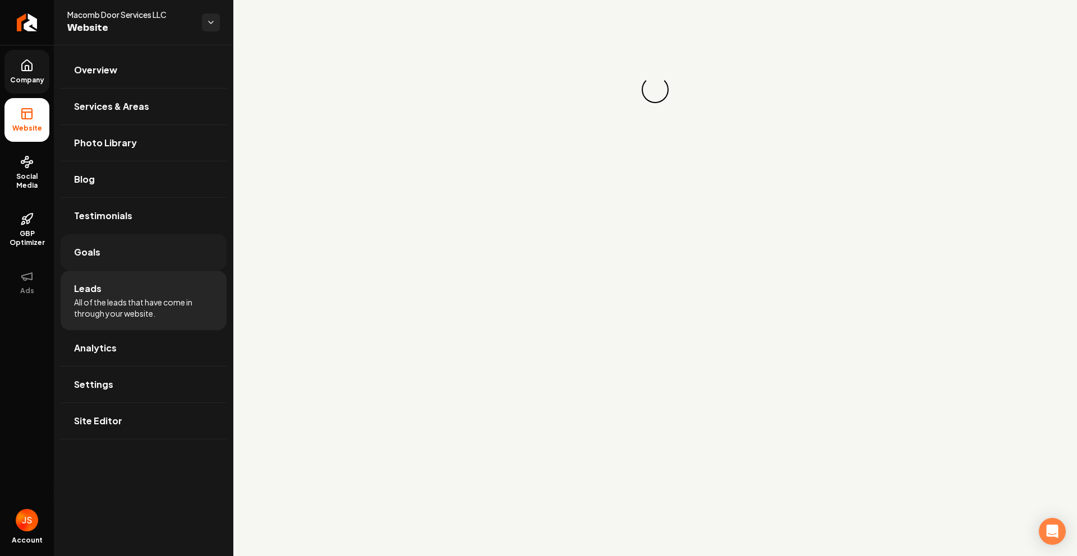
click at [91, 257] on span "Goals" at bounding box center [87, 252] width 26 height 13
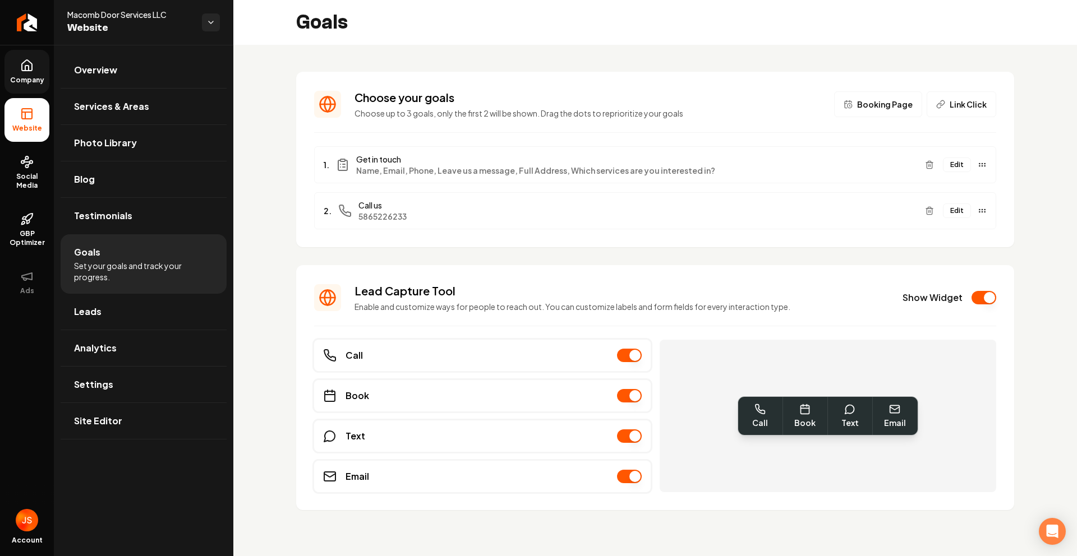
click at [959, 214] on button "Edit" at bounding box center [957, 211] width 28 height 15
click at [30, 66] on icon at bounding box center [26, 65] width 13 height 13
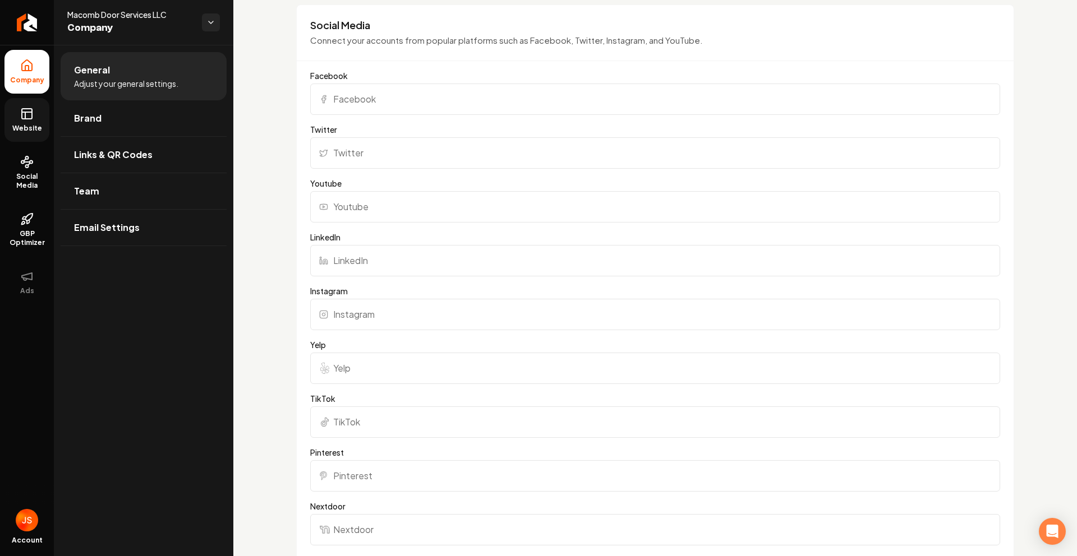
scroll to position [833, 0]
click at [19, 155] on link "Social Media" at bounding box center [26, 172] width 45 height 53
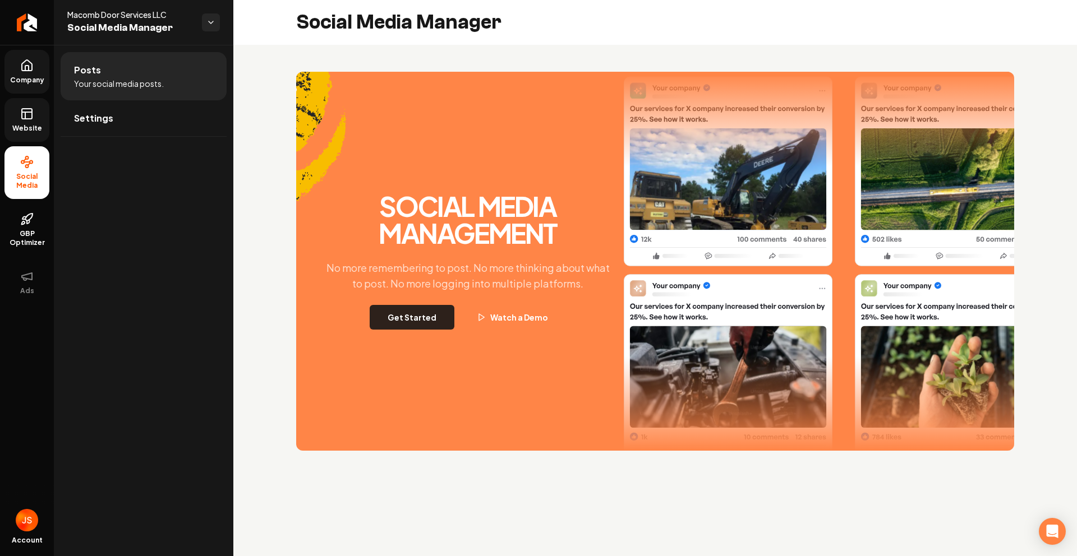
click at [384, 328] on button "Get Started" at bounding box center [412, 317] width 85 height 25
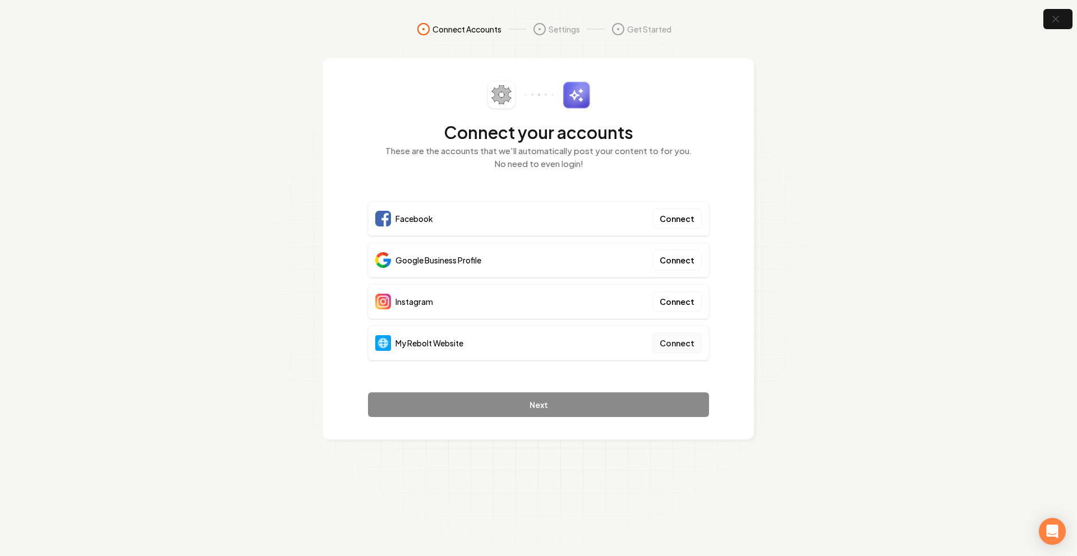
click at [676, 347] on button "Connect" at bounding box center [676, 343] width 49 height 20
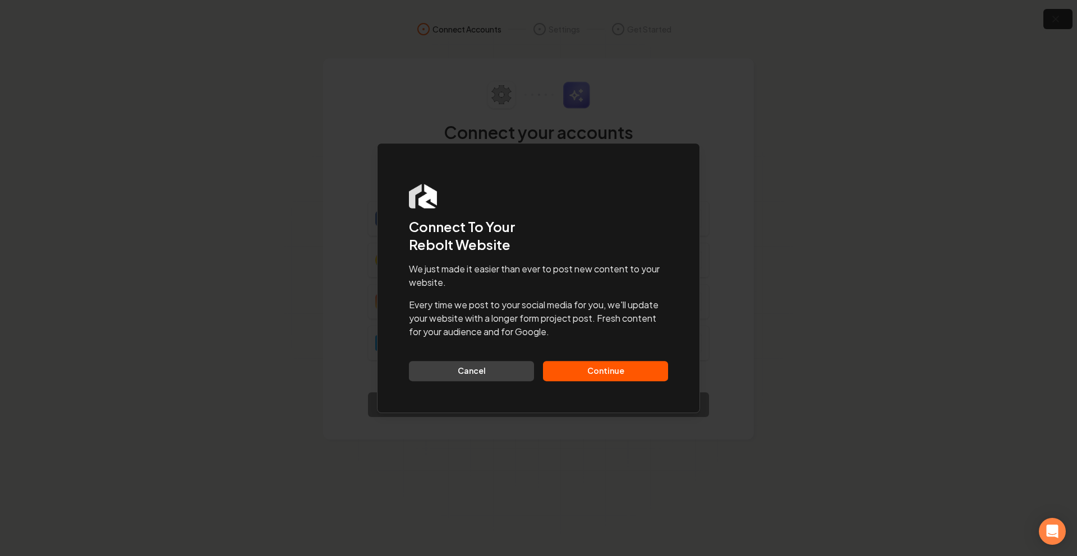
click at [652, 369] on button "Continue" at bounding box center [605, 371] width 125 height 20
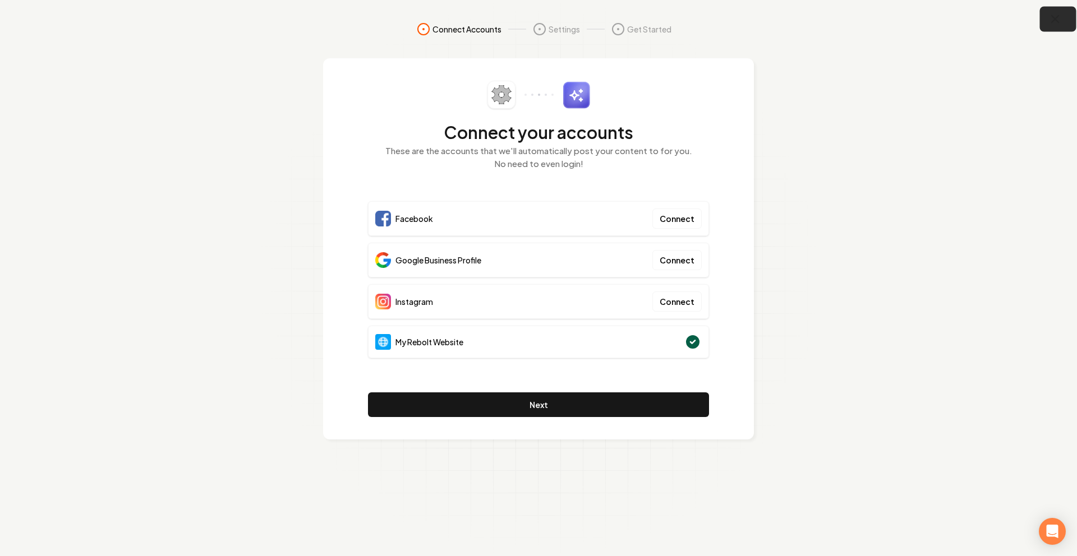
click at [1048, 19] on button "button" at bounding box center [1058, 19] width 36 height 25
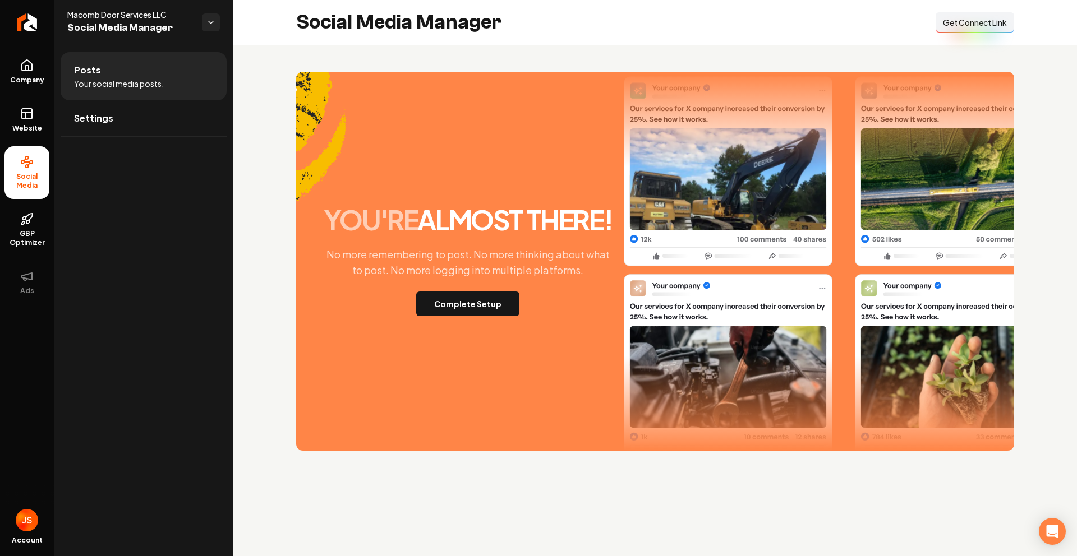
click at [959, 25] on span "Get Connect Link" at bounding box center [975, 22] width 64 height 11
click at [0, 47] on ul "Company Website Social Media GBP Optimizer Ads" at bounding box center [27, 177] width 54 height 264
click at [10, 15] on link "Return to dashboard" at bounding box center [27, 22] width 54 height 45
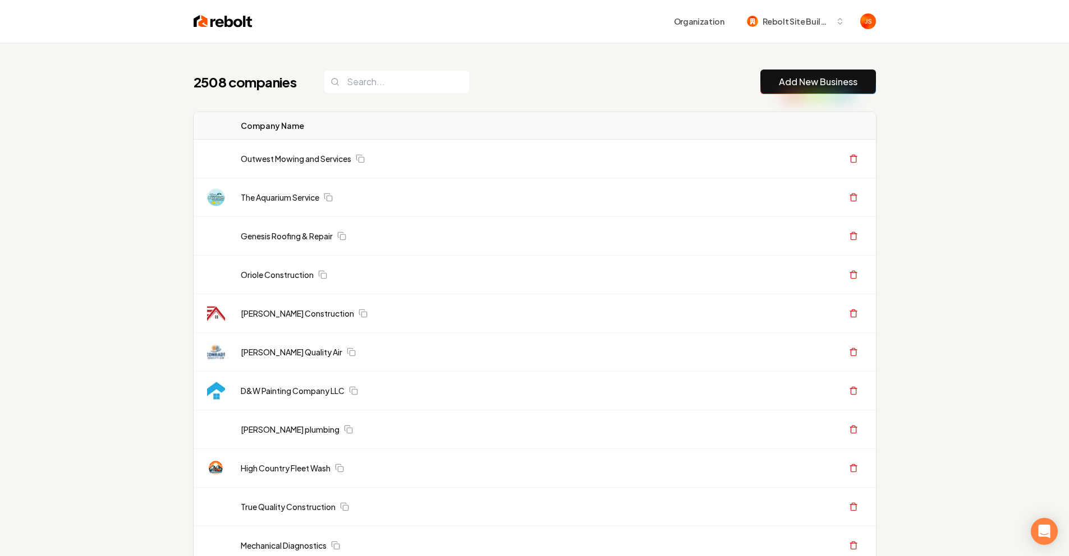
click at [379, 79] on input "search" at bounding box center [397, 82] width 146 height 24
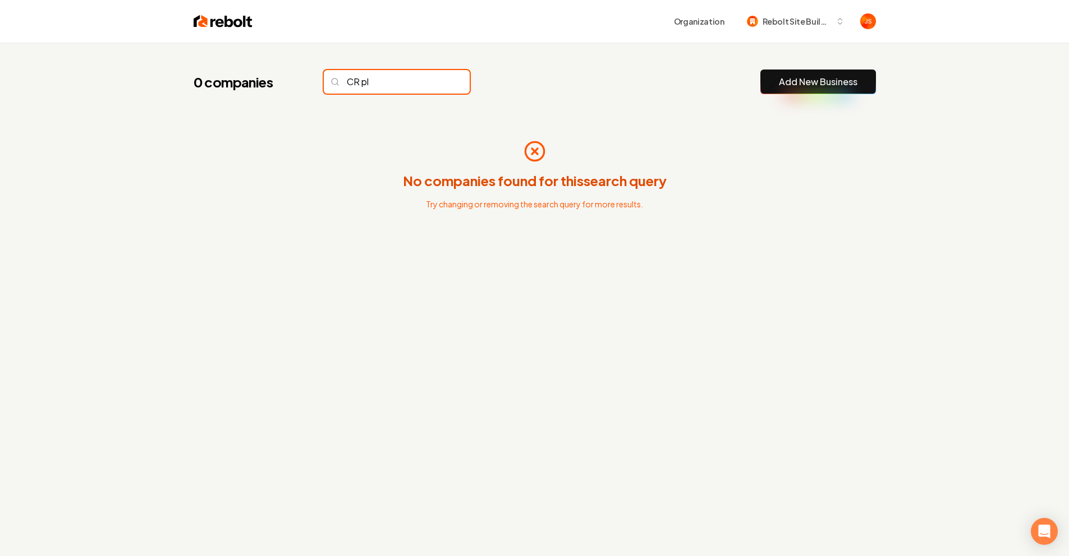
type input "CR pl"
click at [437, 73] on input "CR pl" at bounding box center [397, 82] width 146 height 24
click at [438, 78] on input "CR pl" at bounding box center [397, 82] width 146 height 24
click at [437, 81] on input "CR pl" at bounding box center [397, 82] width 146 height 24
click at [433, 81] on input "CR pl" at bounding box center [397, 82] width 146 height 24
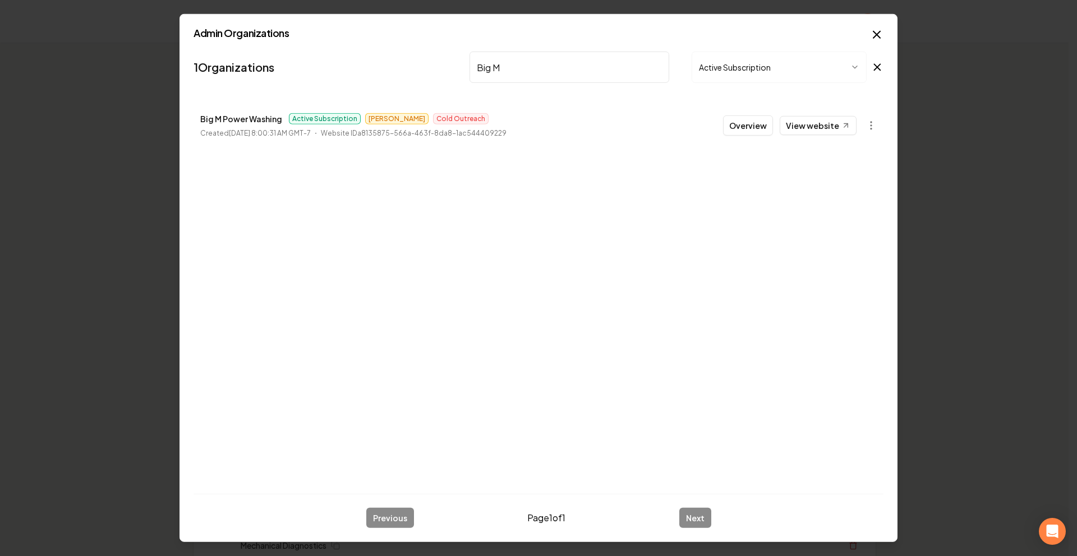
click at [668, 72] on input "Big M" at bounding box center [569, 67] width 200 height 31
click at [665, 66] on input "Big M" at bounding box center [569, 67] width 200 height 31
click at [658, 67] on input "Big M" at bounding box center [569, 67] width 200 height 31
click at [657, 65] on input "search" at bounding box center [569, 67] width 200 height 31
type input "CSR"
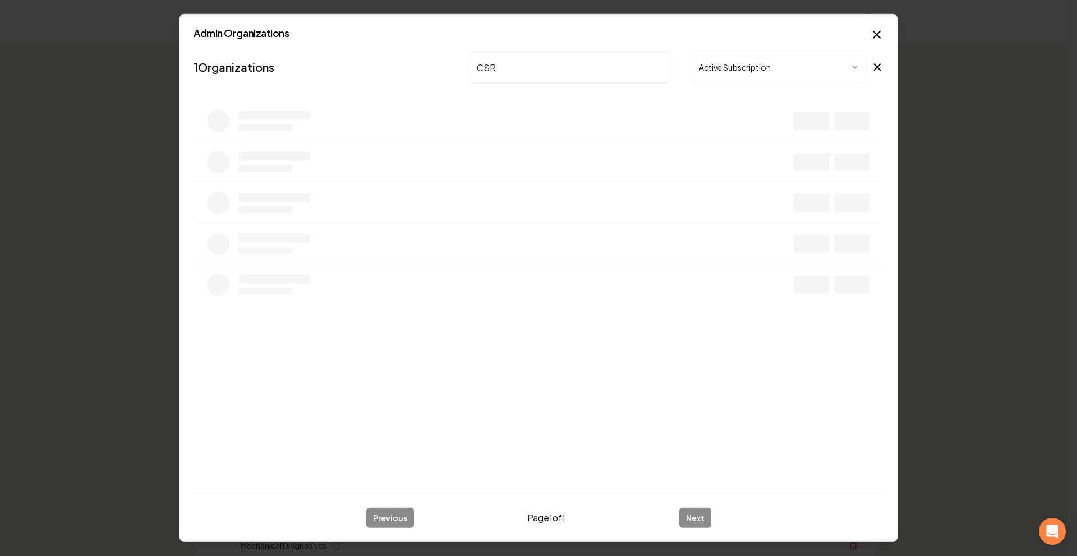
click at [664, 65] on input "CSR" at bounding box center [569, 67] width 200 height 31
click at [656, 64] on input "CSR" at bounding box center [569, 67] width 200 height 31
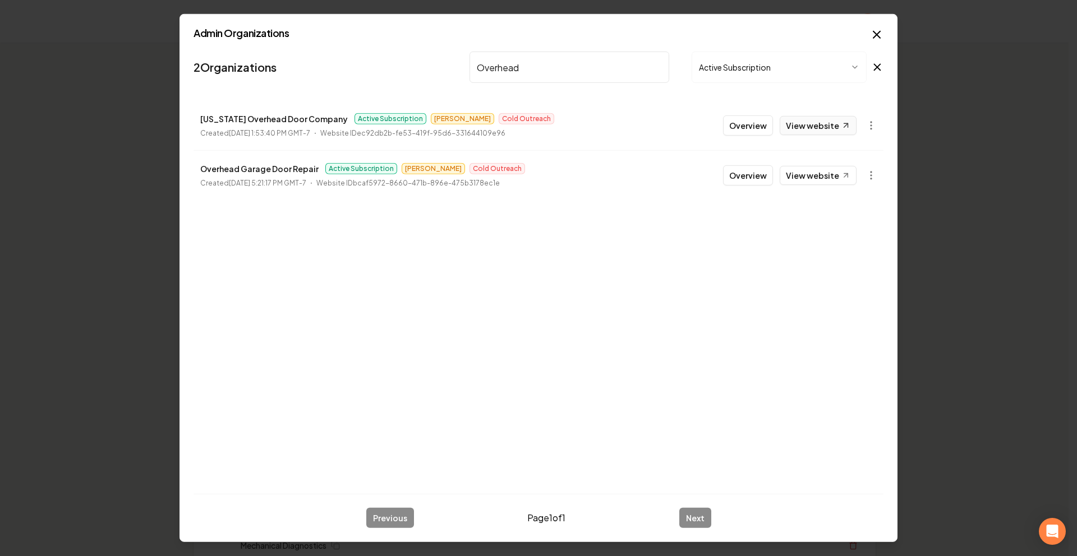
type input "Overhead"
click at [807, 124] on link "View website" at bounding box center [818, 125] width 77 height 19
click at [805, 174] on link "View website" at bounding box center [818, 175] width 77 height 19
click at [754, 123] on button "Overview" at bounding box center [748, 126] width 50 height 20
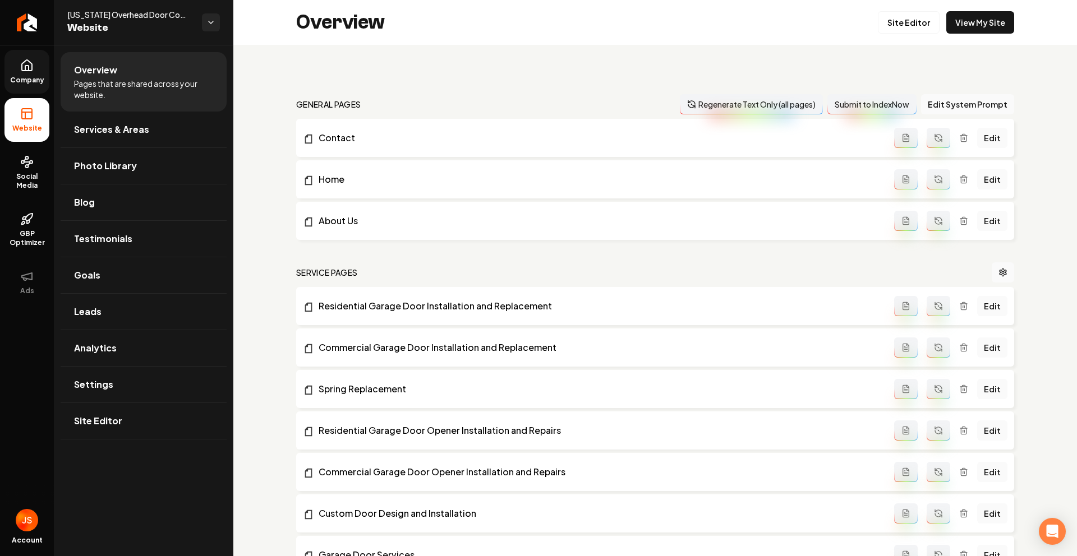
click at [21, 78] on span "Company" at bounding box center [27, 80] width 43 height 9
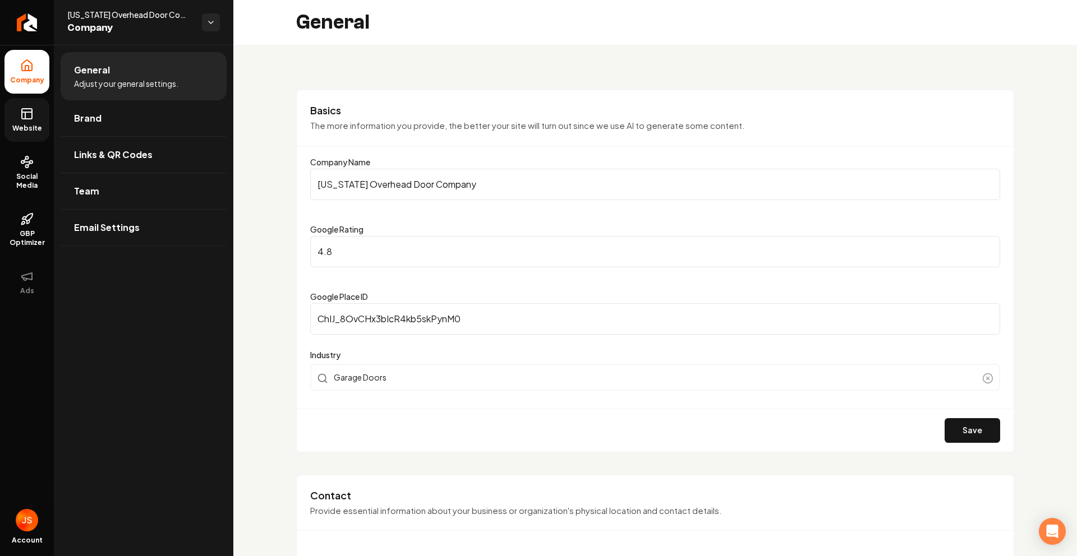
drag, startPoint x: 17, startPoint y: 111, endPoint x: 44, endPoint y: 119, distance: 28.2
click at [17, 111] on link "Website" at bounding box center [26, 120] width 45 height 44
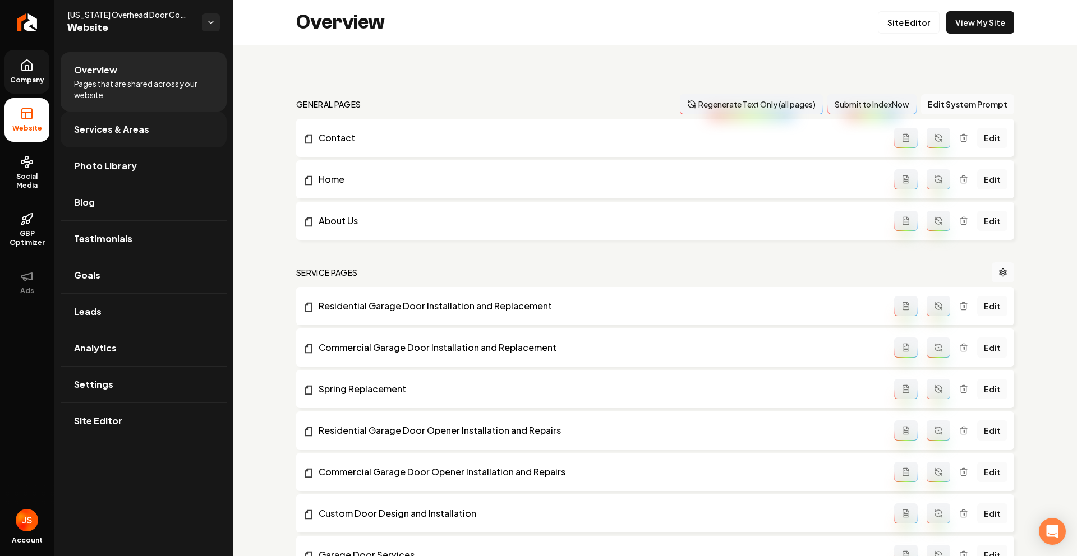
click at [120, 138] on link "Services & Areas" at bounding box center [144, 130] width 166 height 36
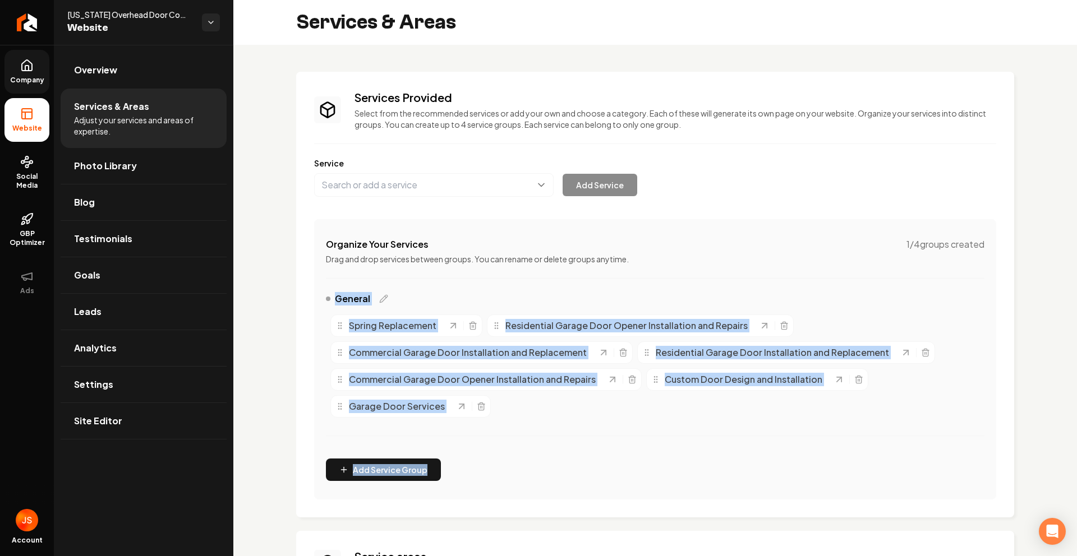
drag, startPoint x: 475, startPoint y: 366, endPoint x: 613, endPoint y: 455, distance: 164.8
click at [617, 455] on div "Services Provided Select from the recommended services or add your own and choo…" at bounding box center [655, 295] width 718 height 446
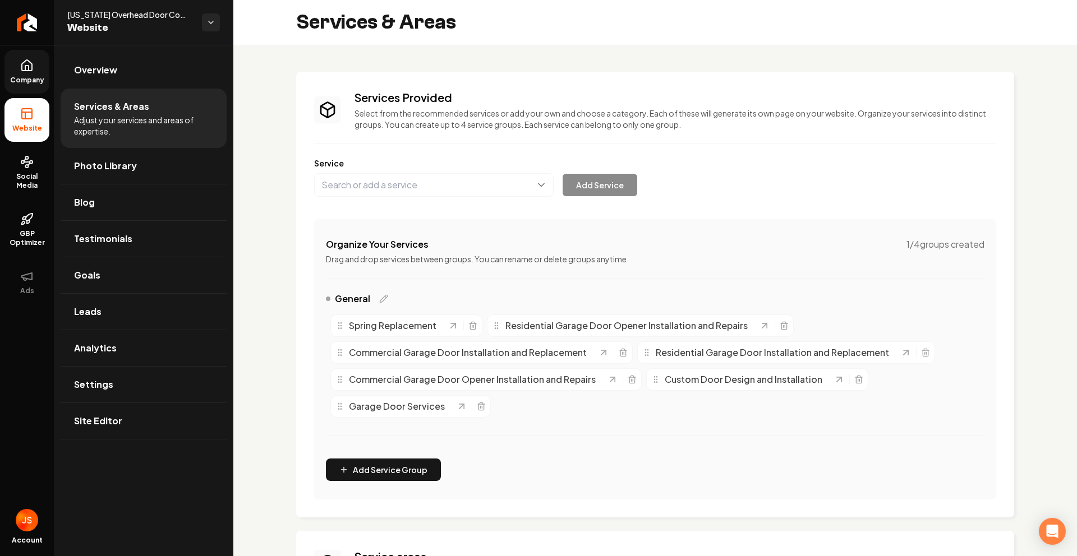
click at [613, 455] on div "Organize Your Services 1 / 4 groups created Drag and drop services between grou…" at bounding box center [655, 359] width 682 height 280
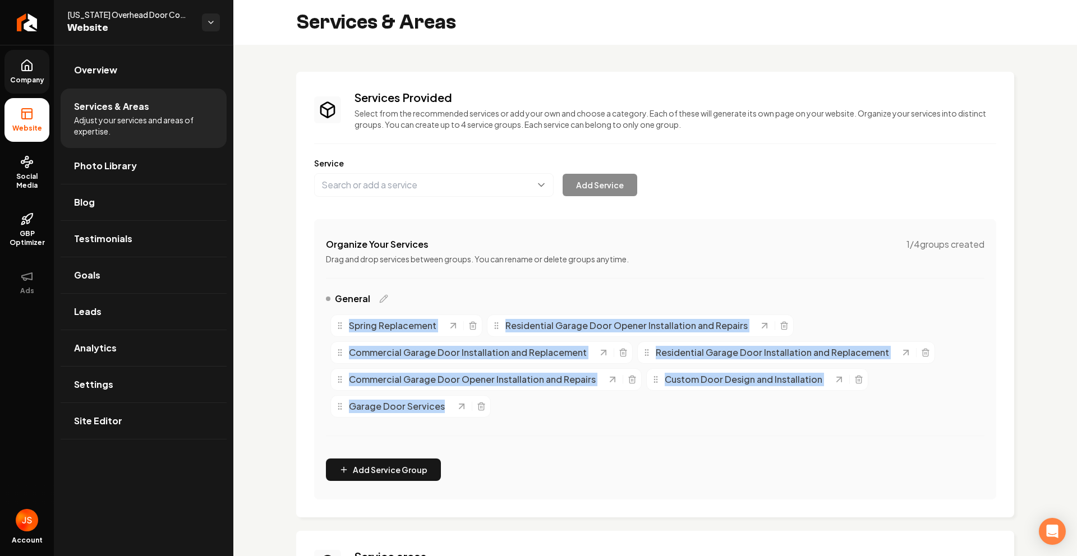
drag, startPoint x: 488, startPoint y: 406, endPoint x: 314, endPoint y: 332, distance: 188.8
click at [315, 332] on div "Organize Your Services 1 / 4 groups created Drag and drop services between grou…" at bounding box center [655, 359] width 682 height 280
copy div "Spring Replacement Residential Garage Door Opener Installation and Repairs Comm…"
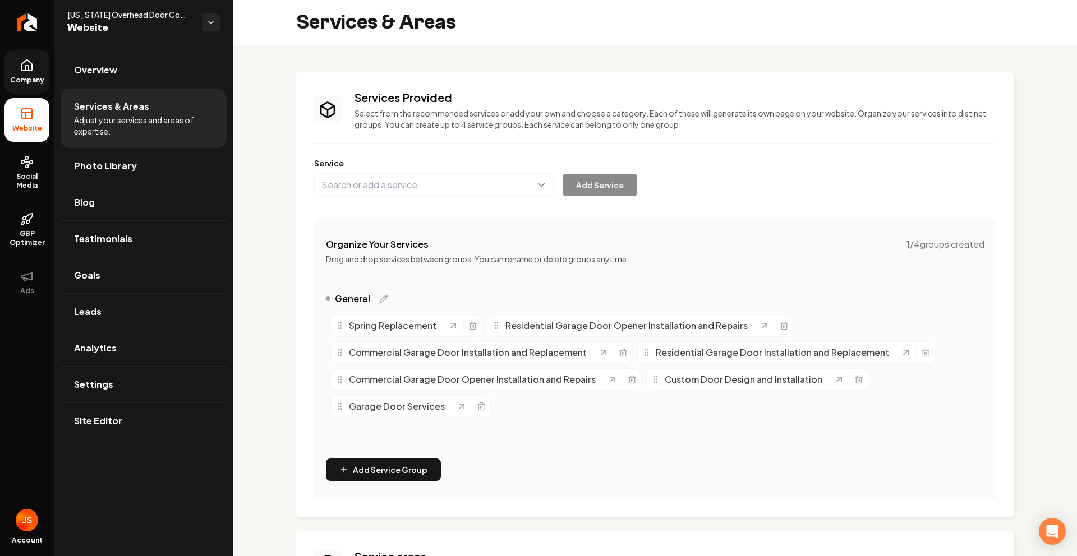
click at [271, 163] on div "Services Provided Select from the recommended services or add your own and choo…" at bounding box center [655, 409] width 844 height 729
click at [34, 14] on link "Return to dashboard" at bounding box center [27, 22] width 54 height 45
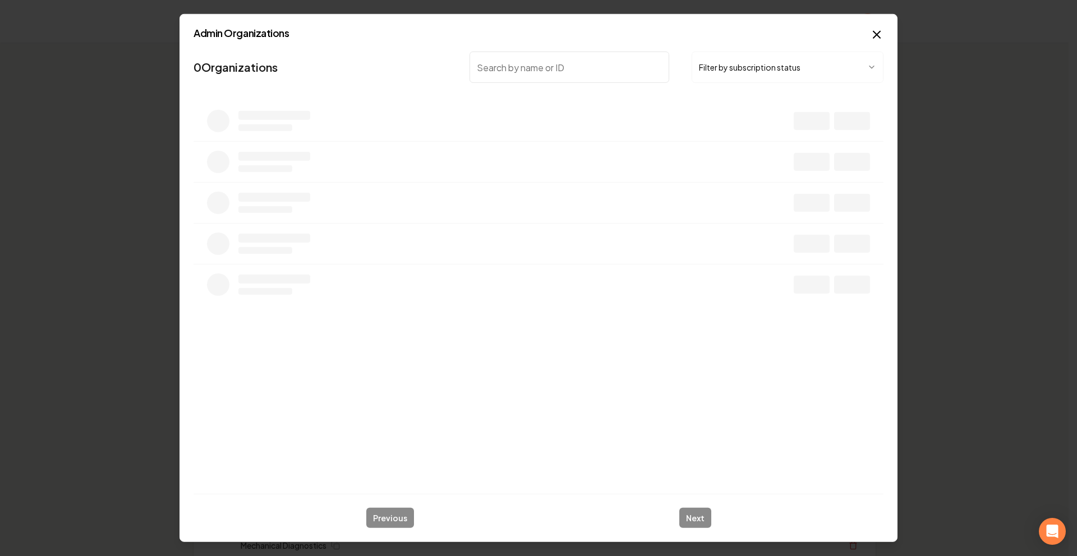
click at [661, 67] on input "search" at bounding box center [569, 67] width 200 height 31
click at [736, 72] on button "Filter by subscription status" at bounding box center [788, 67] width 192 height 31
click at [549, 60] on input "search" at bounding box center [569, 67] width 200 height 31
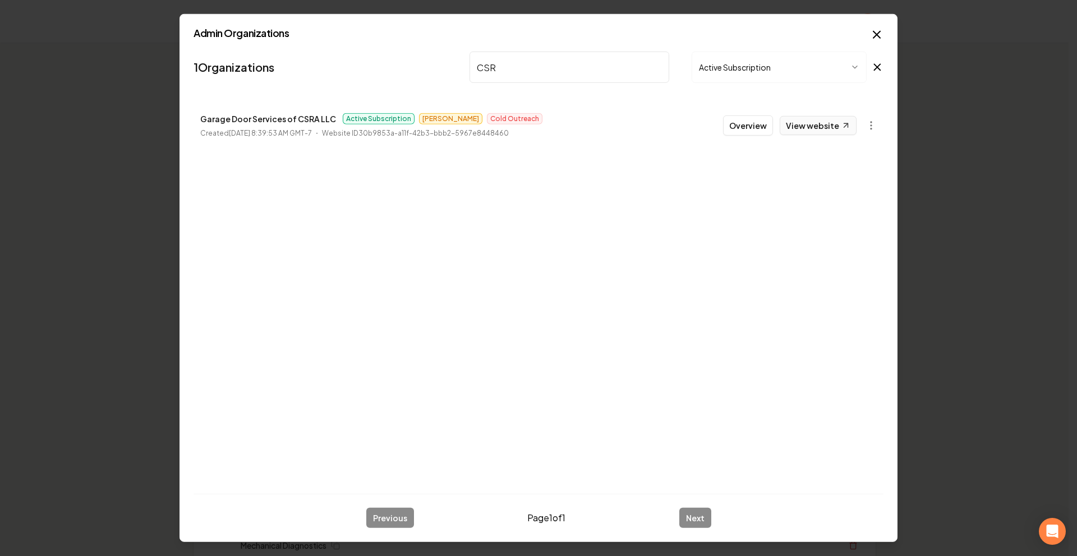
type input "CSR"
click at [826, 125] on link "View website" at bounding box center [818, 125] width 77 height 19
click at [740, 127] on button "Overview" at bounding box center [748, 126] width 50 height 20
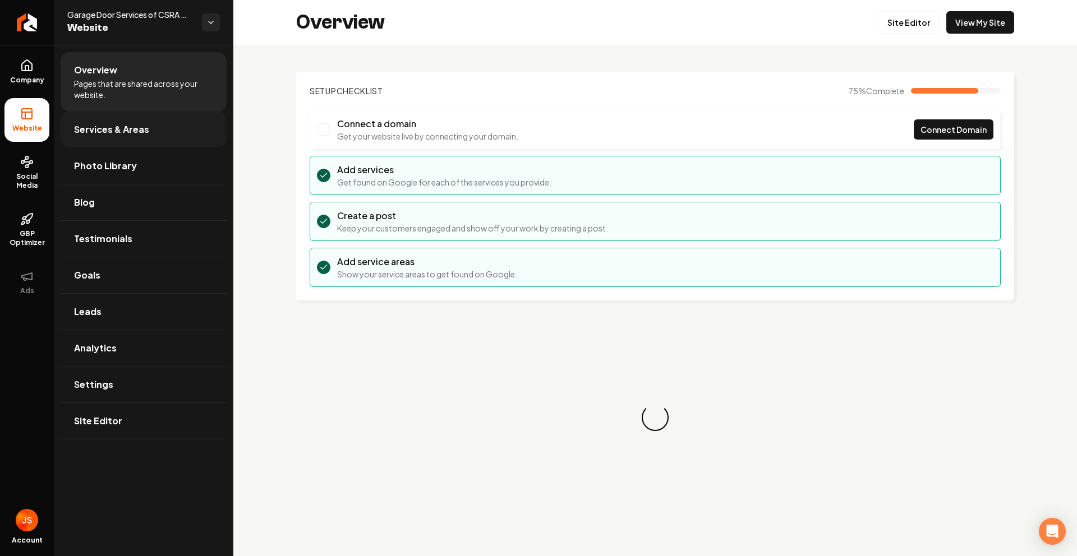
click at [148, 126] on link "Services & Areas" at bounding box center [144, 130] width 166 height 36
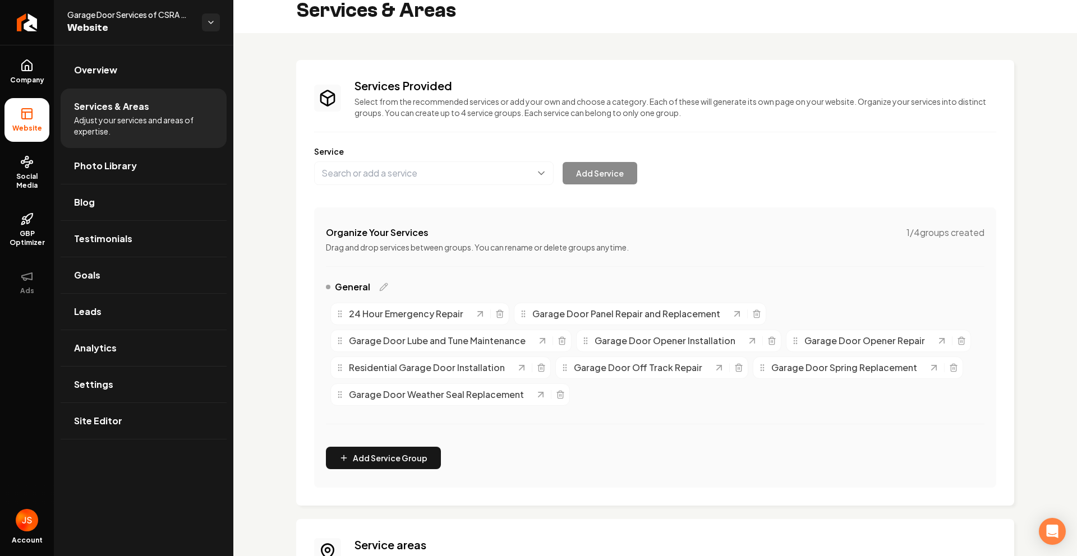
scroll to position [23, 0]
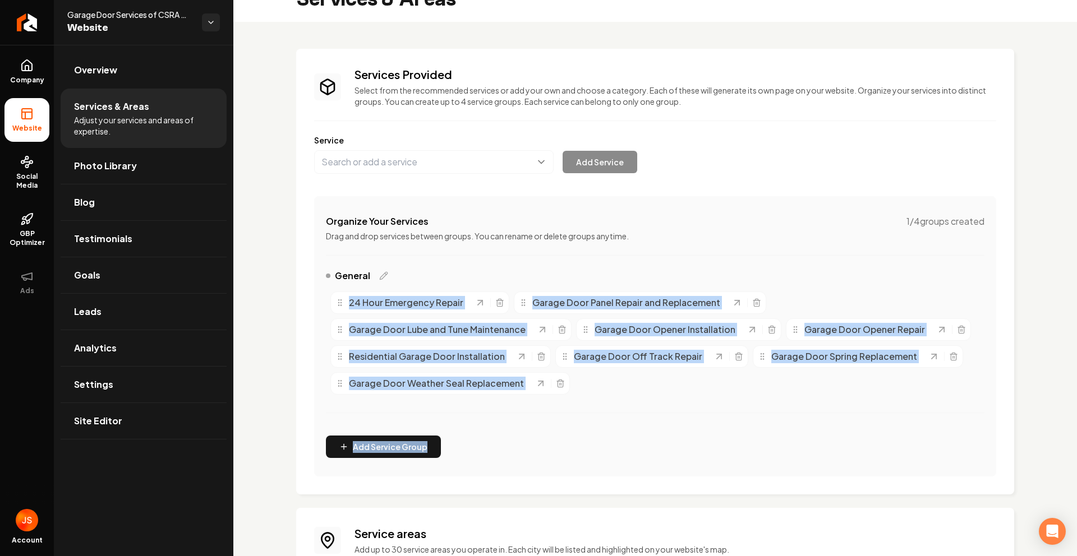
drag, startPoint x: 395, startPoint y: 316, endPoint x: 693, endPoint y: 429, distance: 317.9
click at [693, 429] on div "Organize Your Services 1 / 4 groups created Drag and drop services between grou…" at bounding box center [655, 336] width 682 height 280
copy div "24 Hour Emergency Repair Garage Door Panel Repair and Replacement Garage Door L…"
click at [556, 381] on icon "Main content area" at bounding box center [560, 383] width 9 height 9
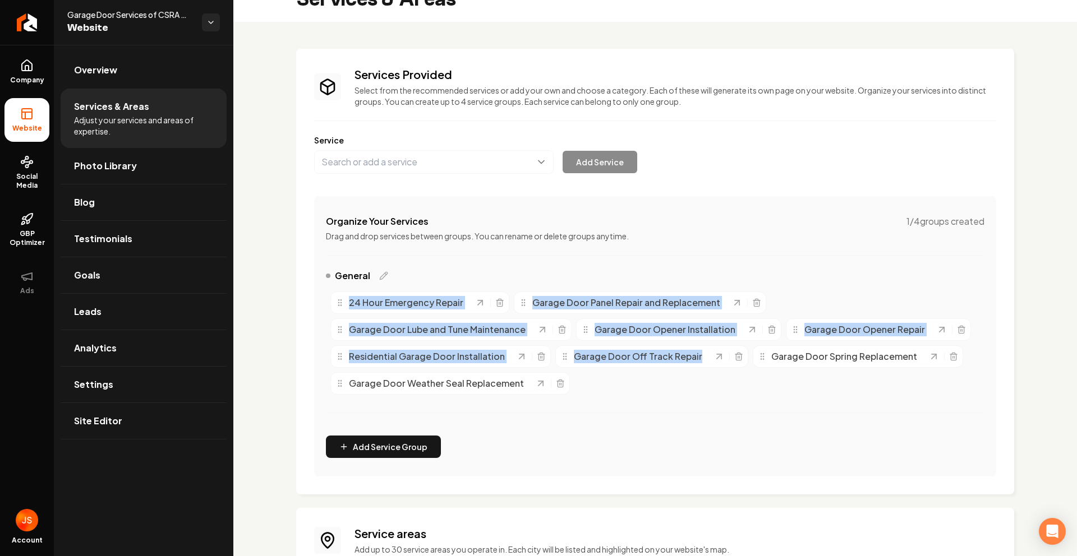
drag, startPoint x: 595, startPoint y: 378, endPoint x: 363, endPoint y: 305, distance: 243.6
click at [347, 296] on div "24 Hour Emergency Repair Garage Door Panel Repair and Replacement Garage Door L…" at bounding box center [655, 343] width 658 height 112
click at [618, 403] on div "General 24 Hour Emergency Repair Garage Door Panel Repair and Replacement Garag…" at bounding box center [655, 348] width 658 height 158
drag, startPoint x: 487, startPoint y: 357, endPoint x: 313, endPoint y: 294, distance: 184.9
click at [313, 294] on div "Services Provided Select from the recommended services or add your own and choo…" at bounding box center [655, 272] width 718 height 446
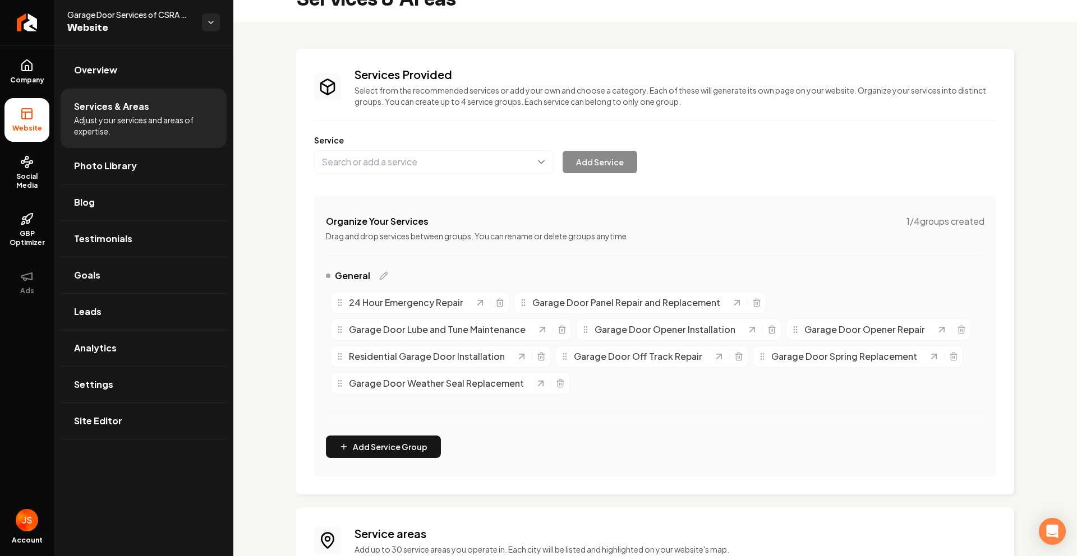
click at [324, 290] on div "Organize Your Services 1 / 4 groups created Drag and drop services between grou…" at bounding box center [655, 336] width 682 height 280
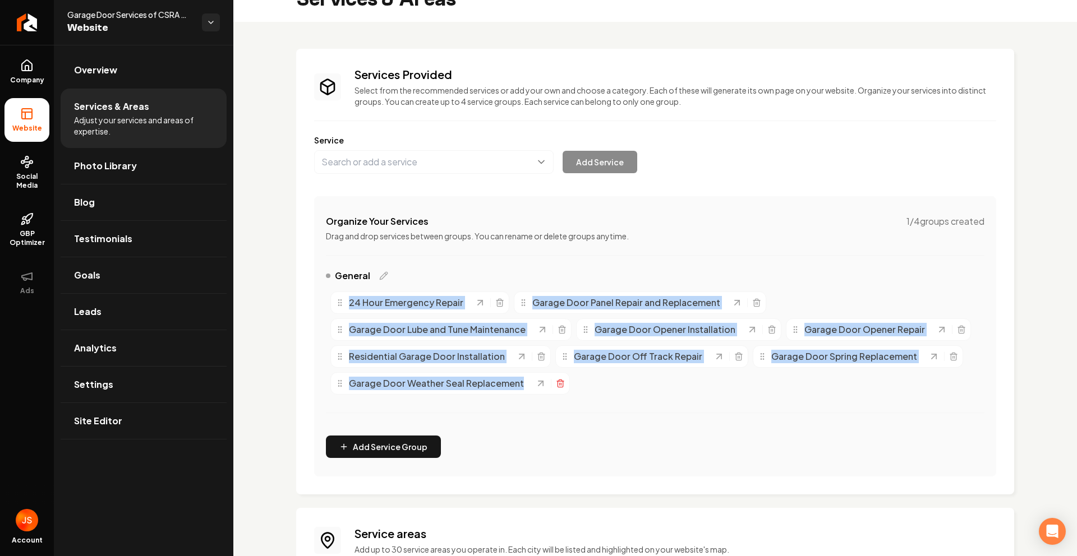
drag, startPoint x: 324, startPoint y: 290, endPoint x: 558, endPoint y: 380, distance: 250.7
click at [558, 380] on div "Organize Your Services 1 / 4 groups created Drag and drop services between grou…" at bounding box center [655, 336] width 682 height 280
copy div "24 Hour Emergency Repair Garage Door Panel Repair and Replacement Garage Door L…"
